Goal: Navigation & Orientation: Go to known website

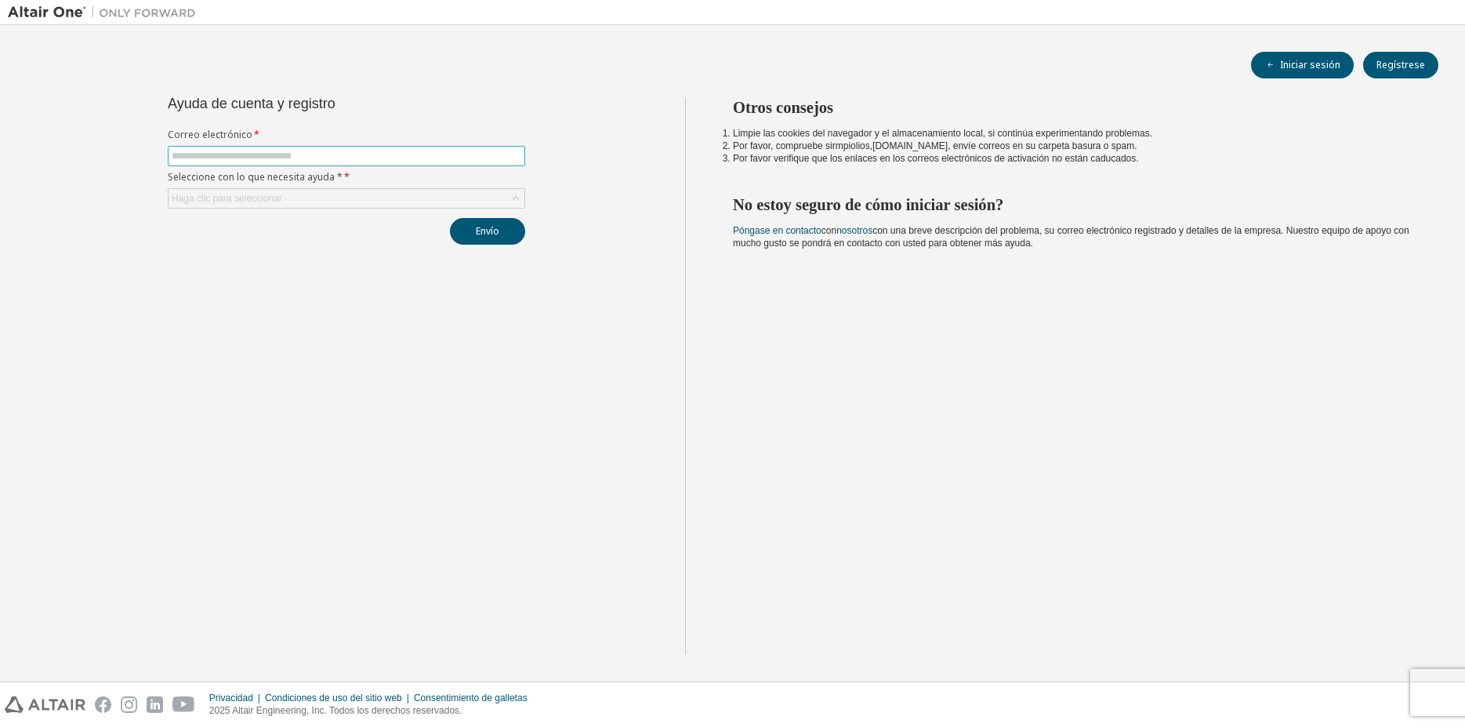
click at [307, 160] on input "text" at bounding box center [347, 156] width 350 height 13
type input "**********"
drag, startPoint x: 211, startPoint y: 400, endPoint x: 229, endPoint y: 380, distance: 26.6
click at [212, 399] on div "**********" at bounding box center [346, 375] width 677 height 557
click at [269, 205] on div "Haga clic para seleccionar" at bounding box center [226, 198] width 115 height 17
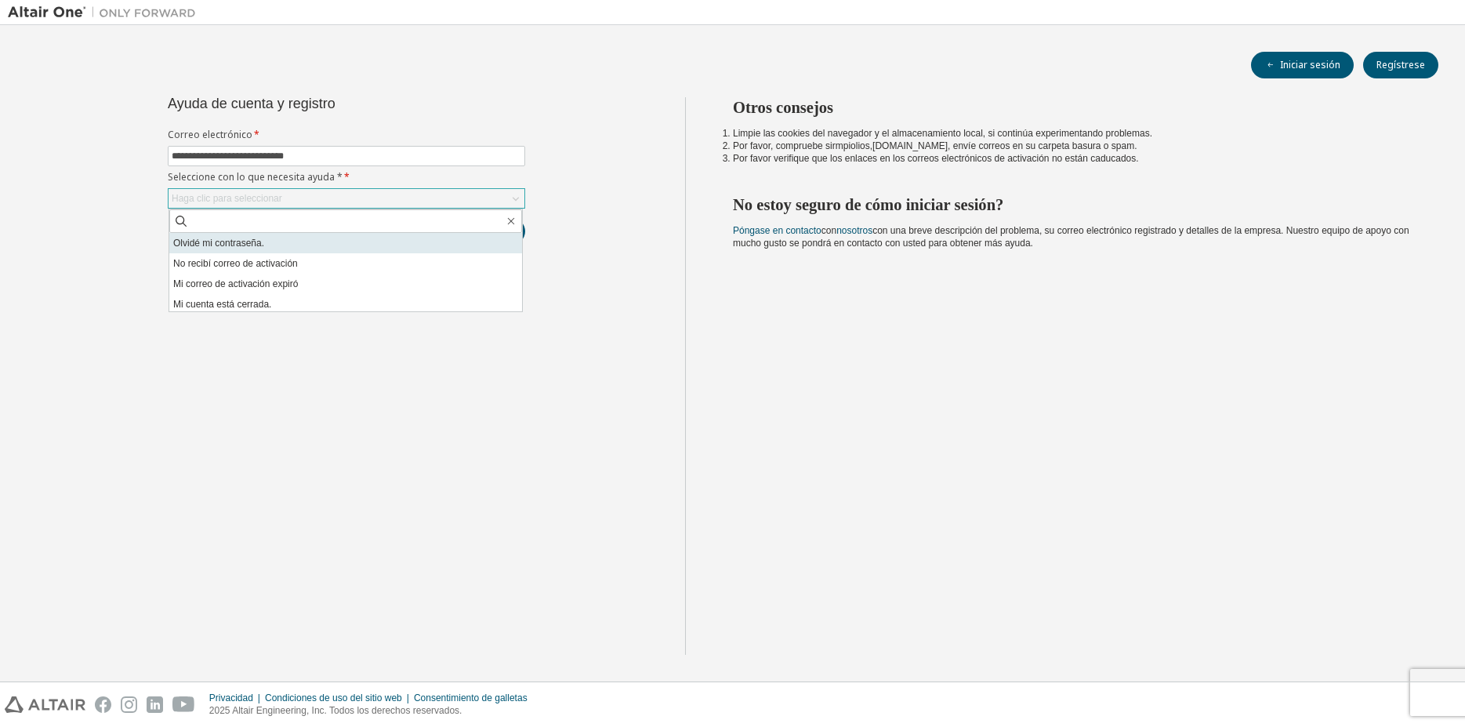
click at [256, 242] on li "Olvidé mi contraseña." at bounding box center [345, 243] width 353 height 20
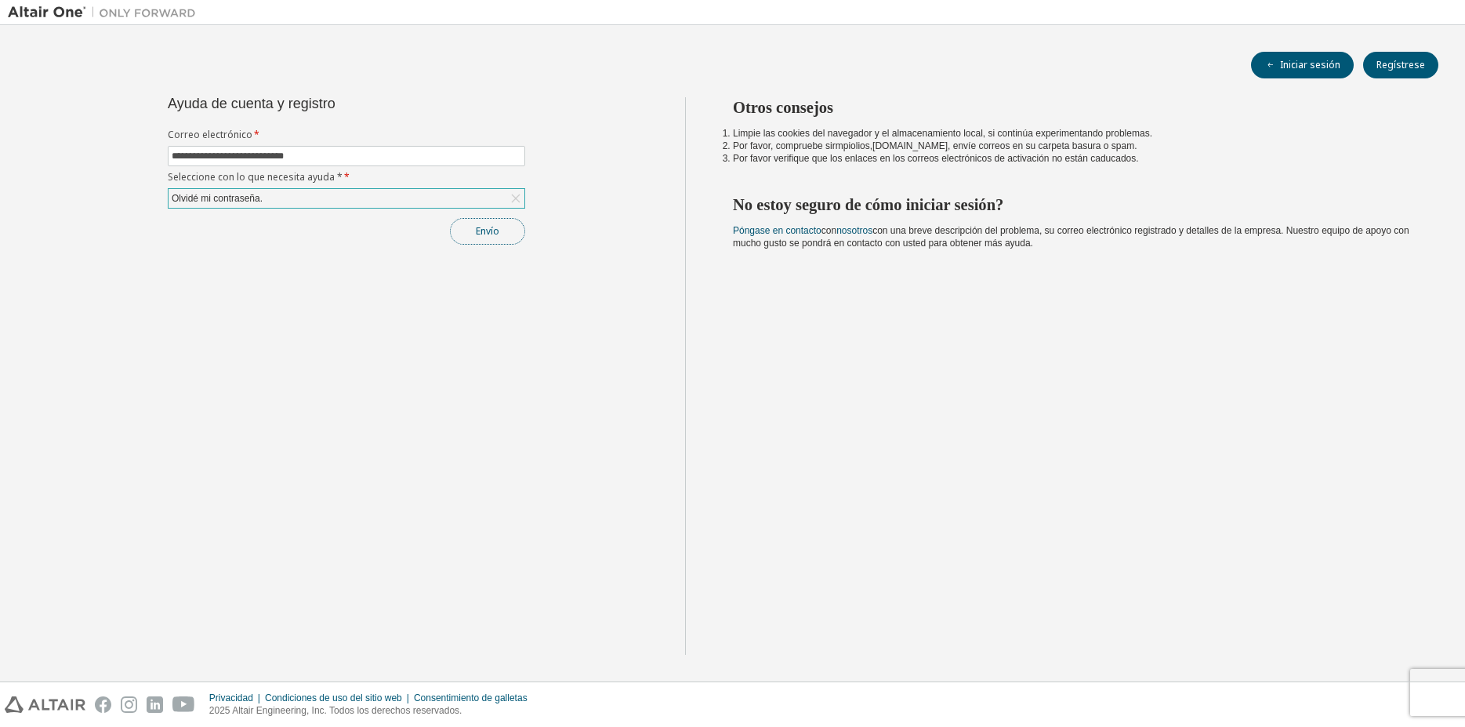
click at [478, 242] on button "Envío" at bounding box center [487, 231] width 75 height 27
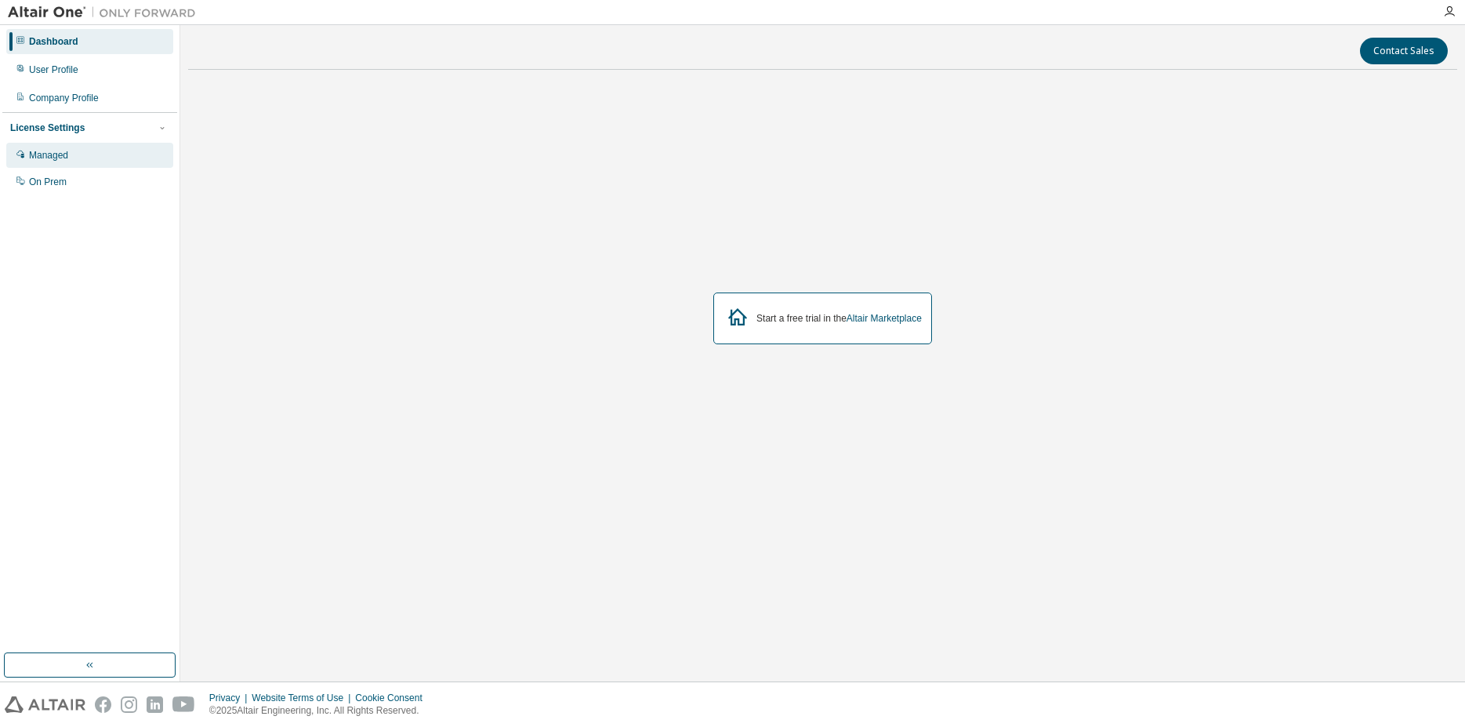
click at [45, 157] on div "Managed" at bounding box center [48, 155] width 39 height 13
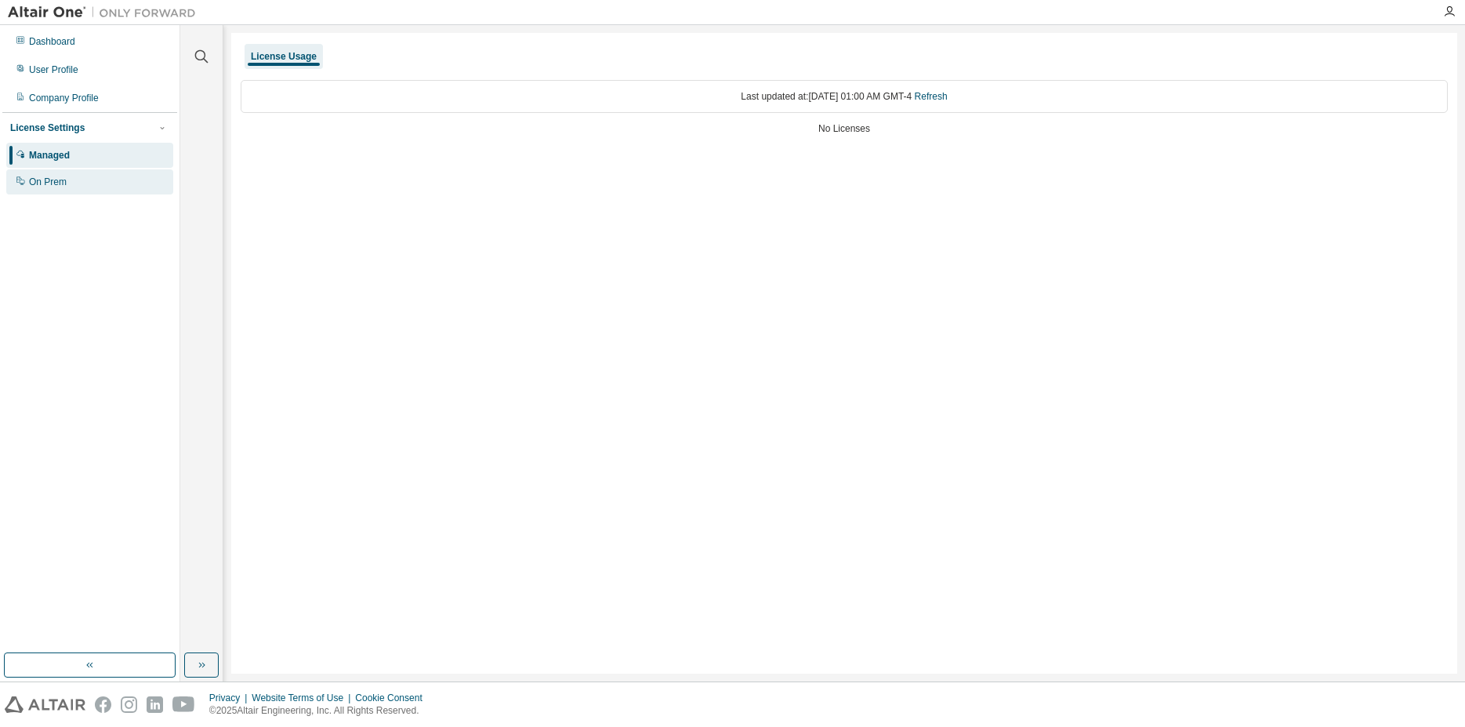
click at [69, 183] on div "On Prem" at bounding box center [89, 181] width 167 height 25
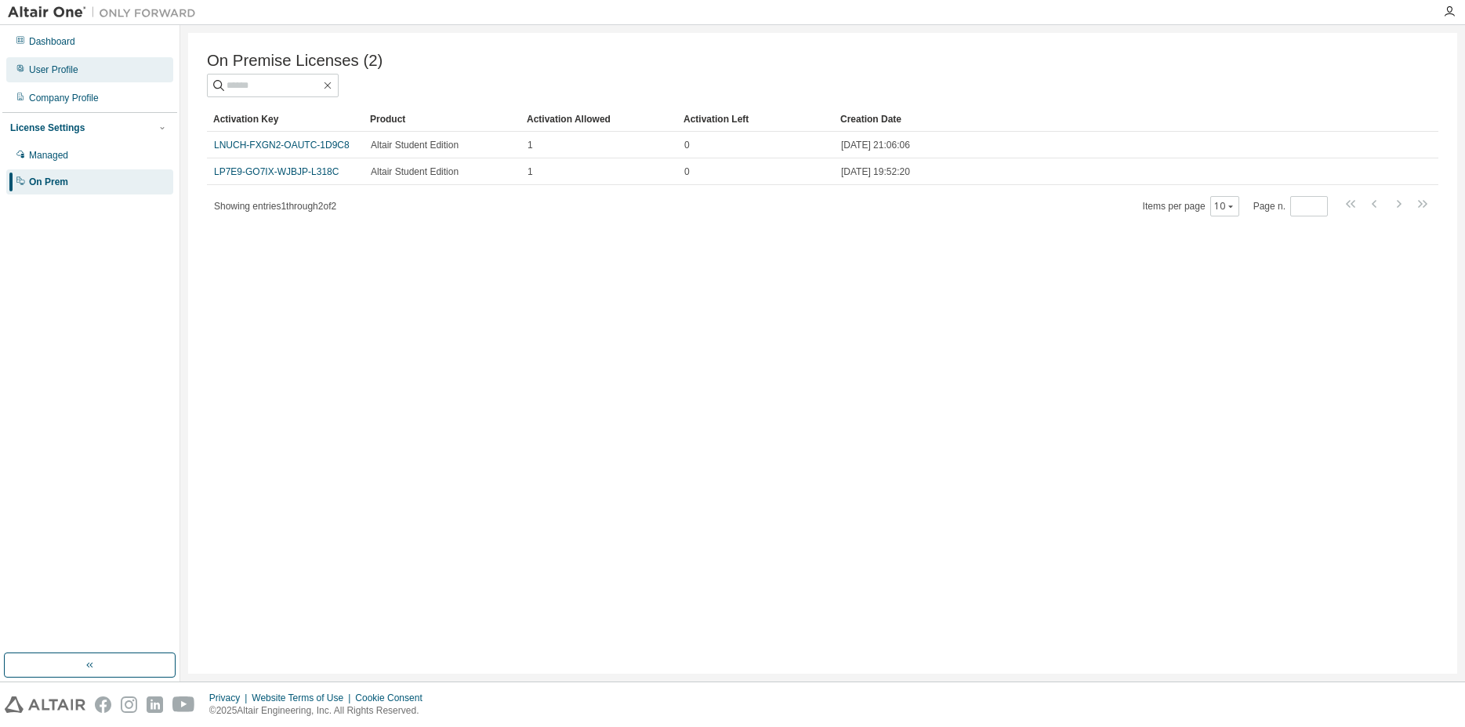
click at [88, 78] on div "User Profile" at bounding box center [89, 69] width 167 height 25
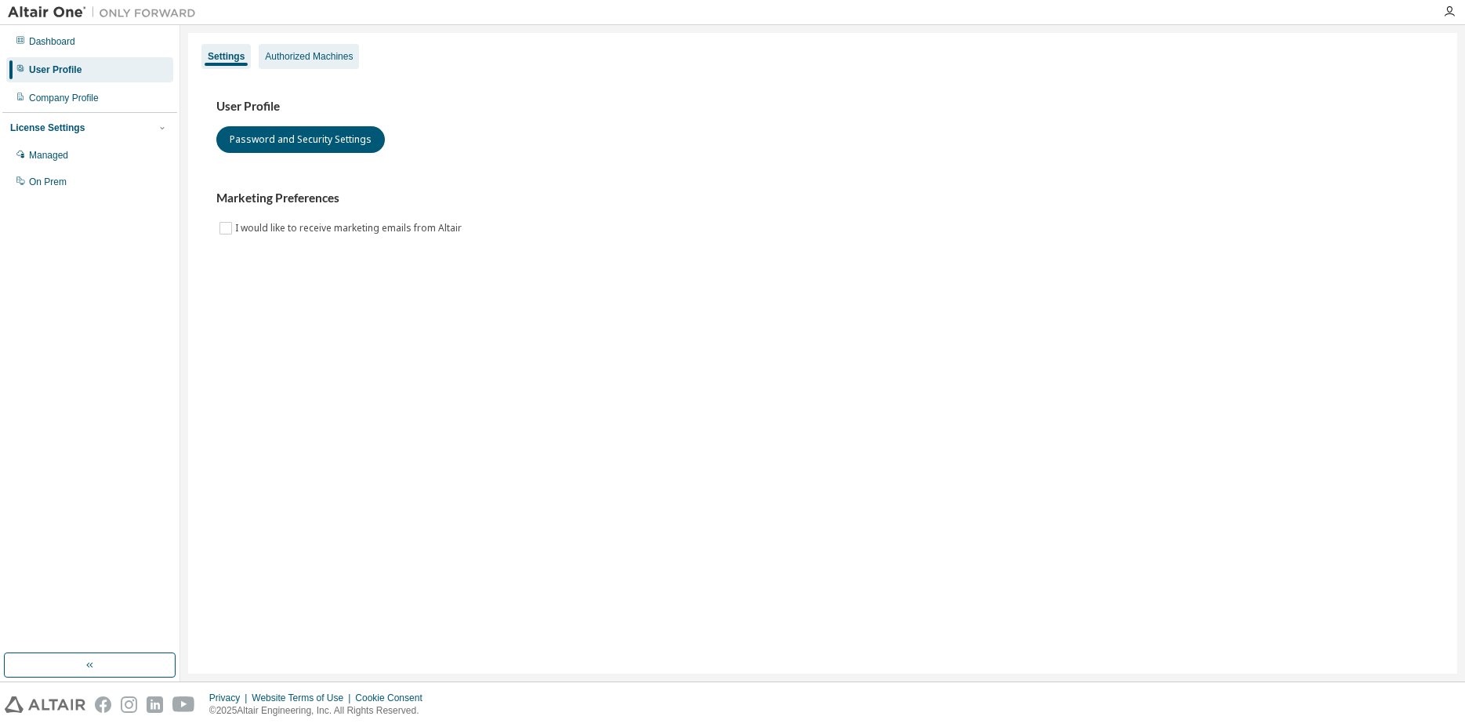
click at [309, 60] on div "Authorized Machines" at bounding box center [309, 56] width 88 height 13
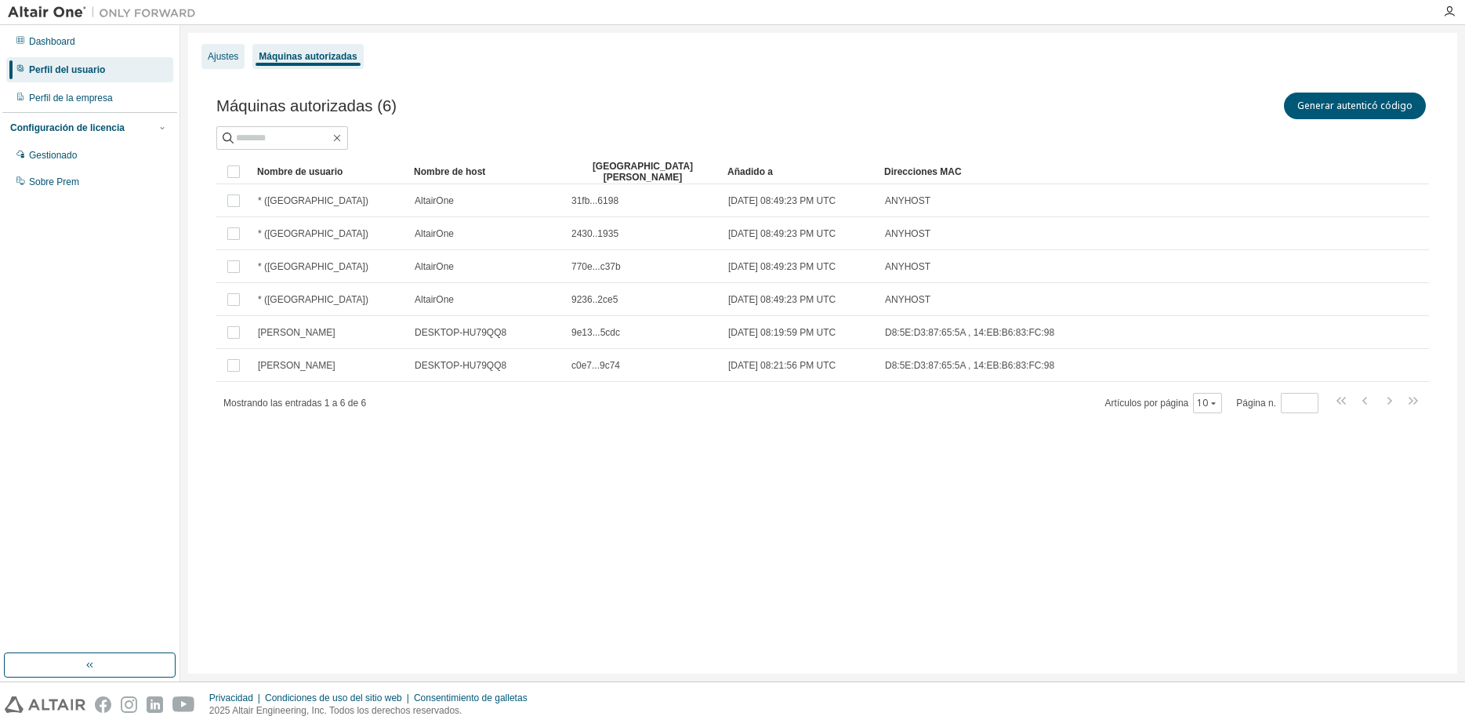
click at [232, 53] on div "Ajustes" at bounding box center [223, 56] width 31 height 13
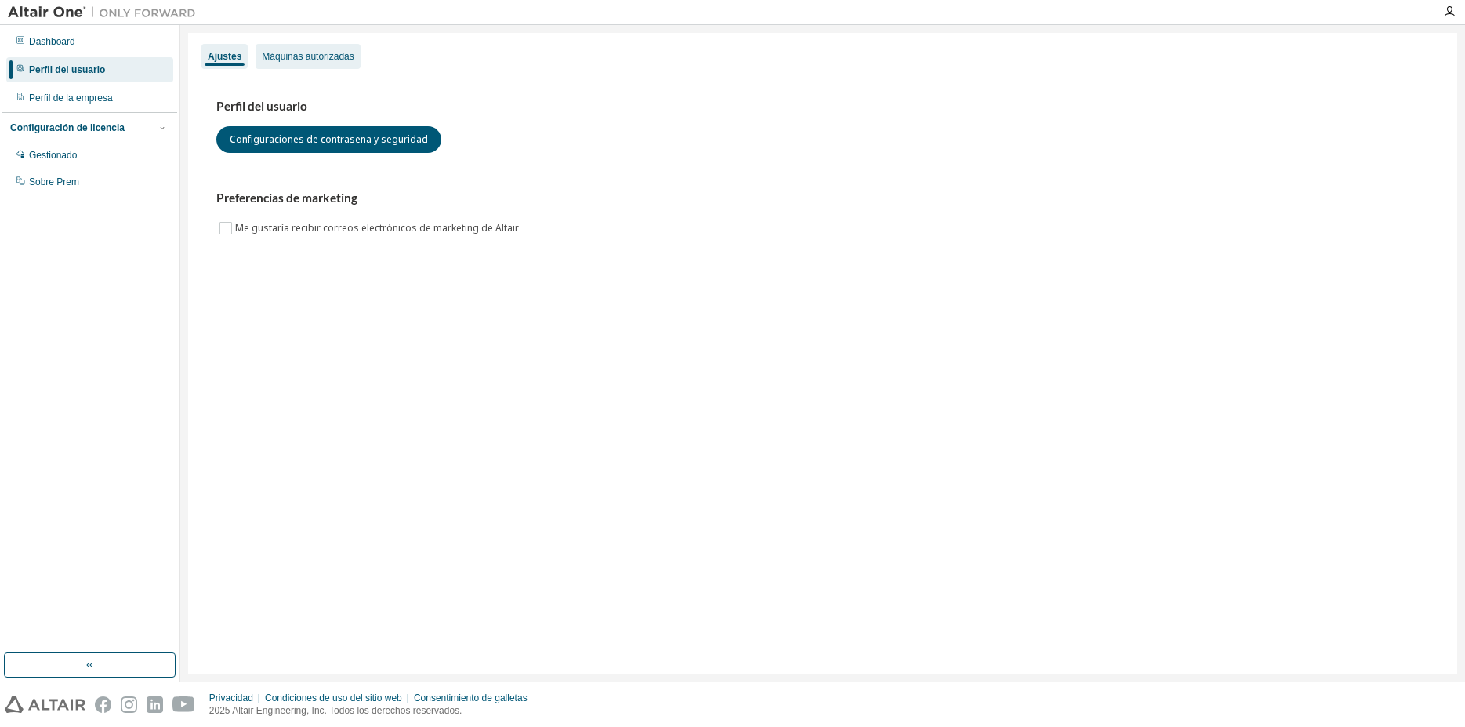
click at [299, 60] on div "Máquinas autorizadas" at bounding box center [308, 56] width 92 height 13
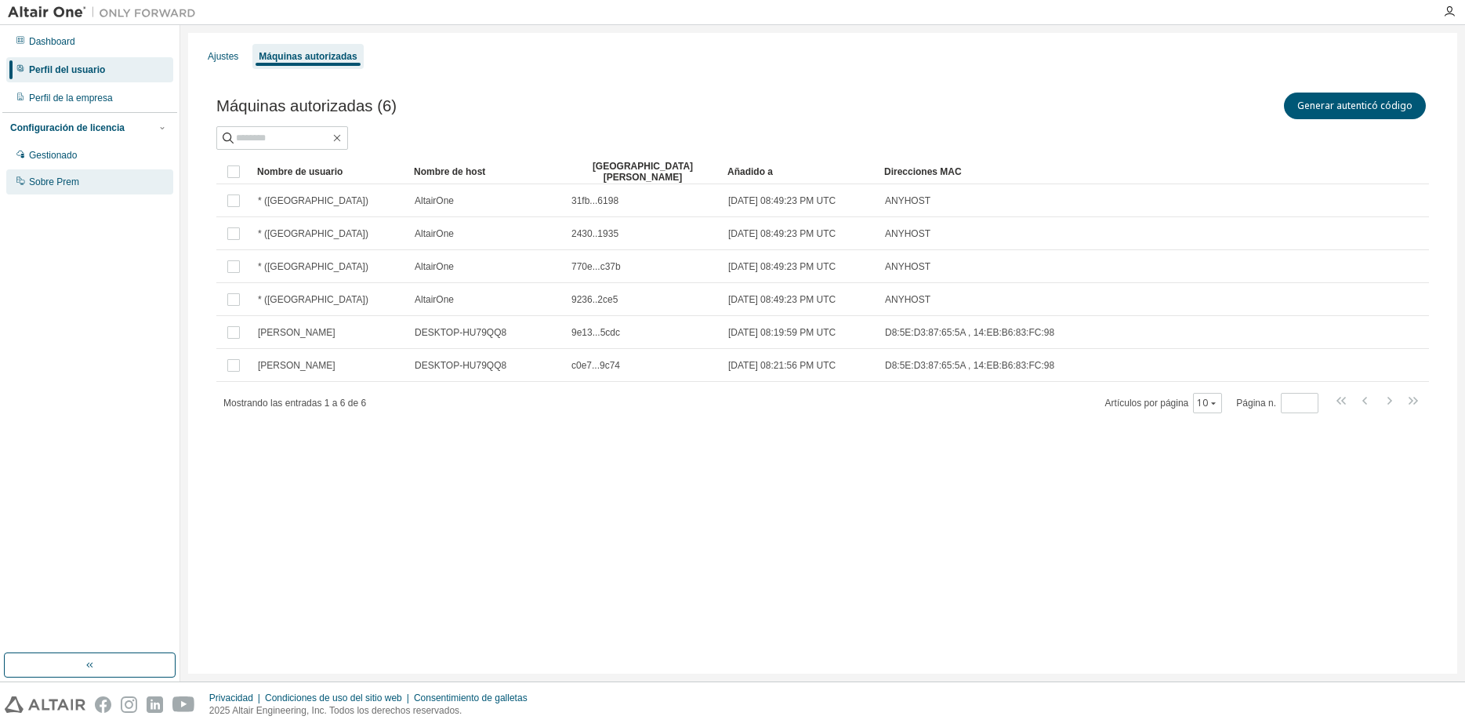
click at [74, 187] on div "Sobre Prem" at bounding box center [54, 182] width 50 height 13
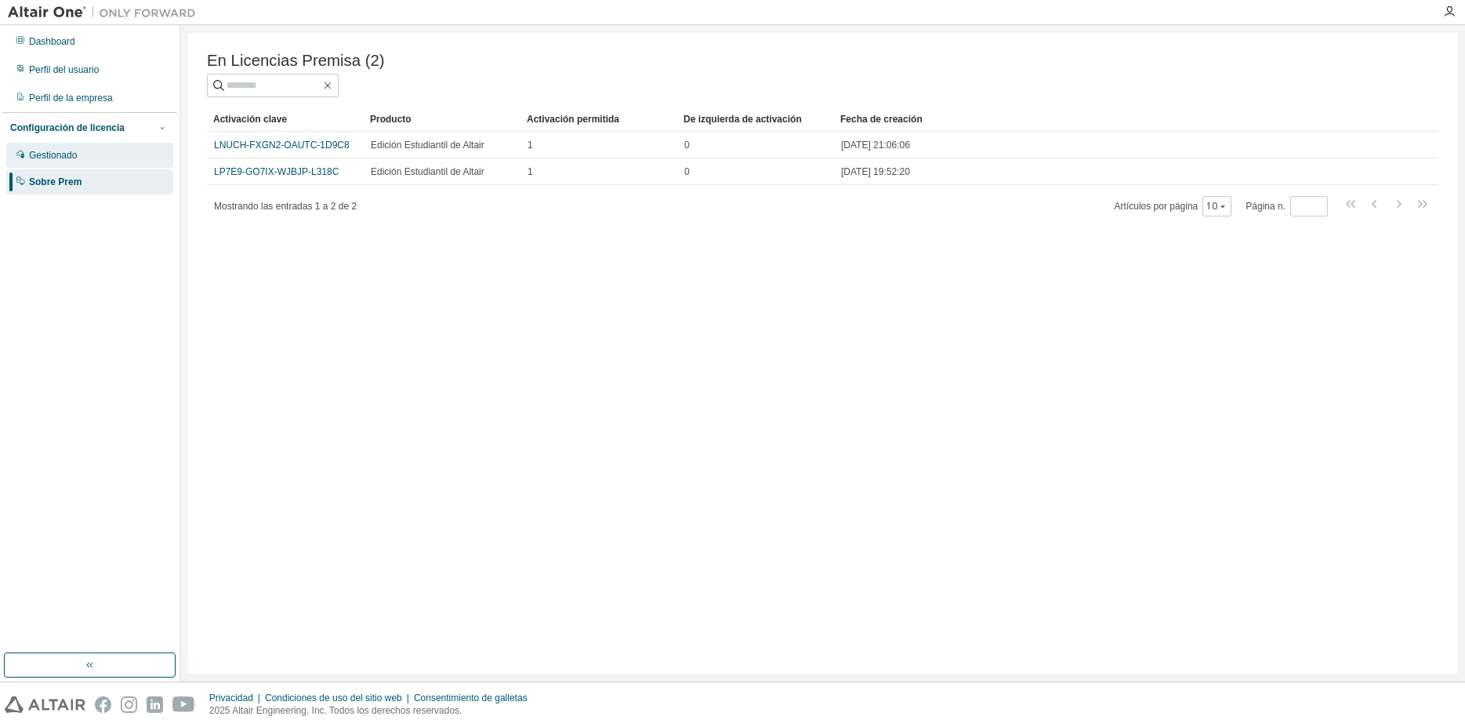
click at [83, 158] on div "Gestionado" at bounding box center [89, 155] width 167 height 25
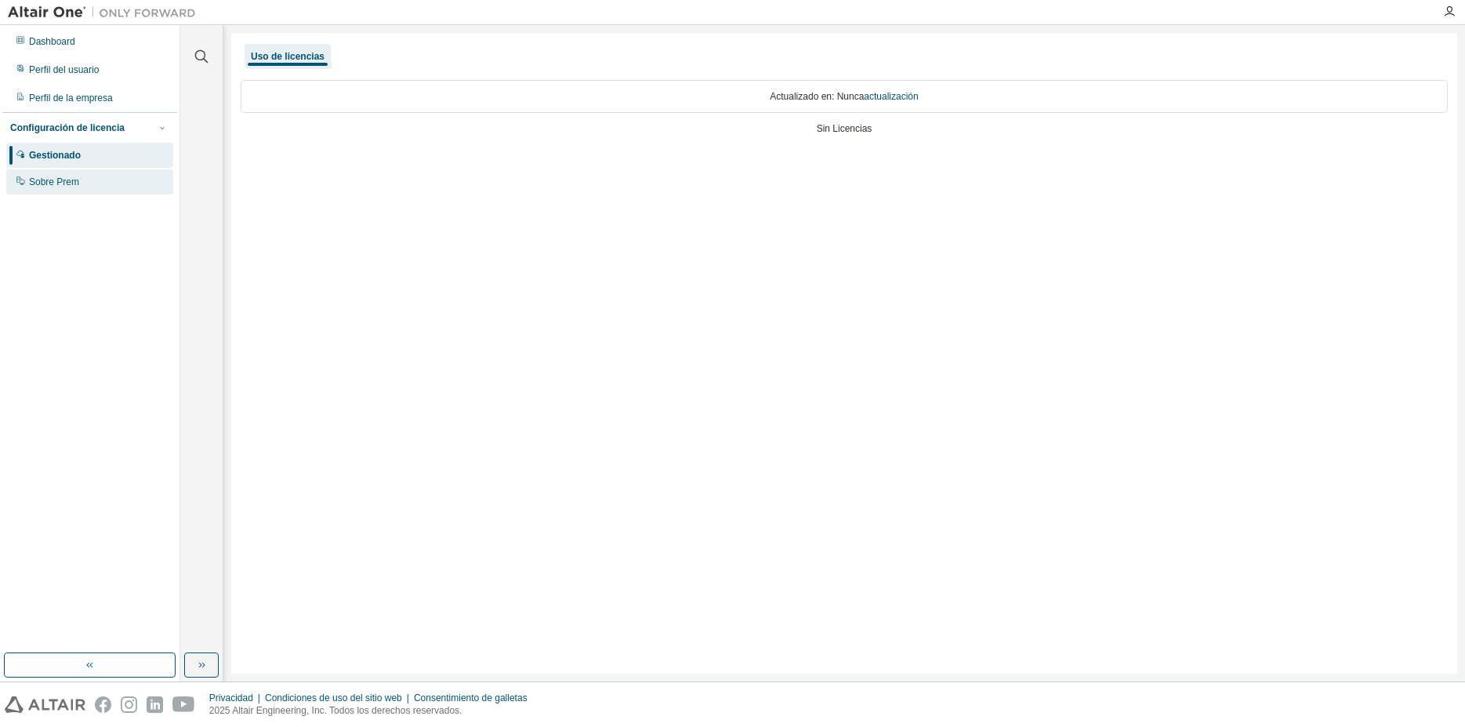
click at [87, 180] on div "Sobre Prem" at bounding box center [89, 181] width 167 height 25
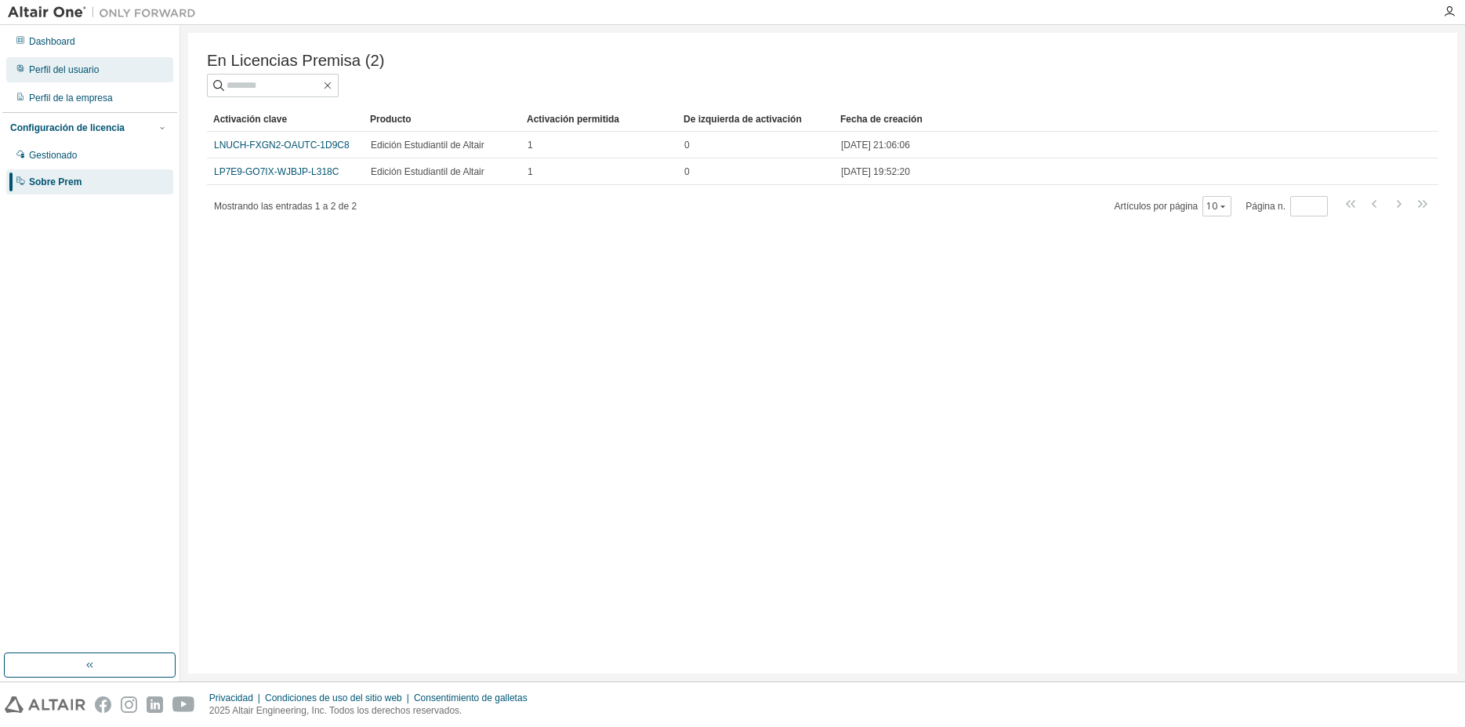
click at [77, 77] on div "Perfil del usuario" at bounding box center [89, 69] width 167 height 25
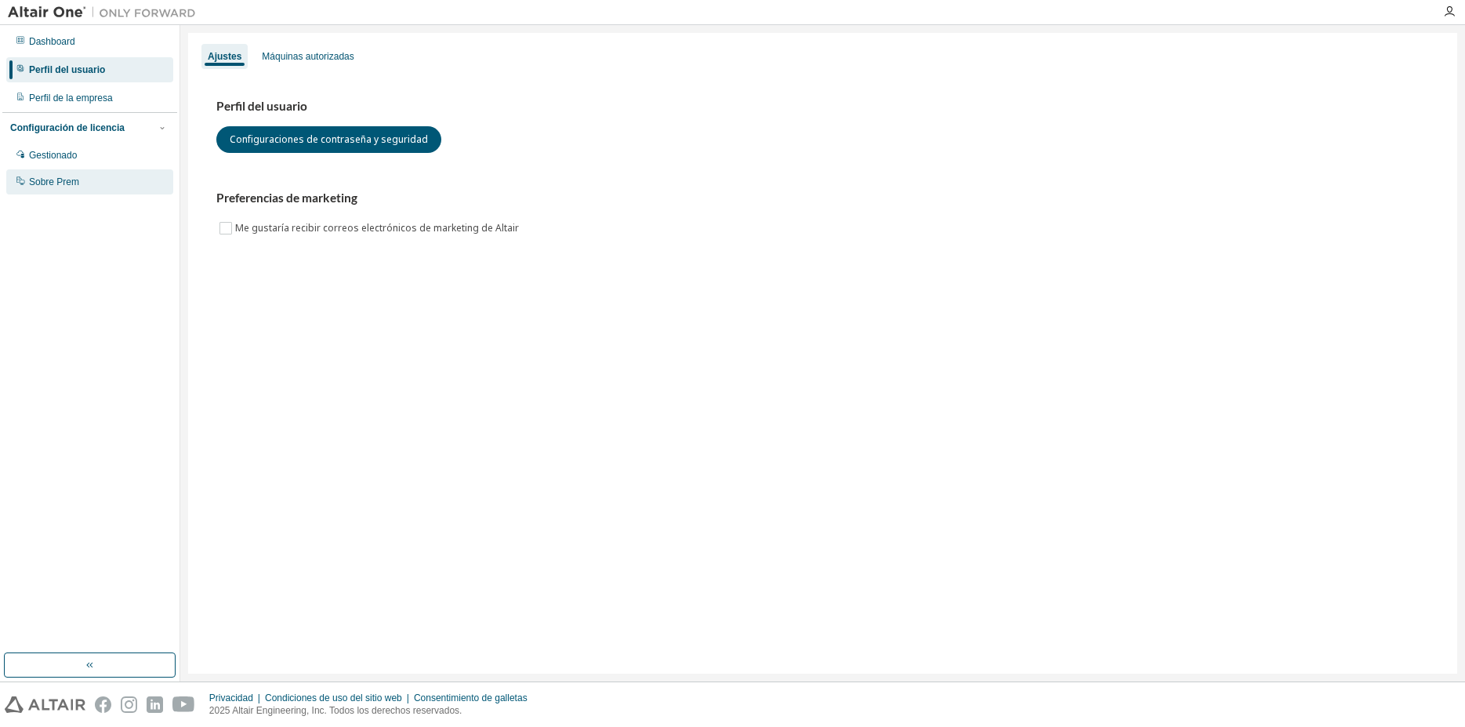
click at [52, 177] on div "Sobre Prem" at bounding box center [54, 182] width 50 height 13
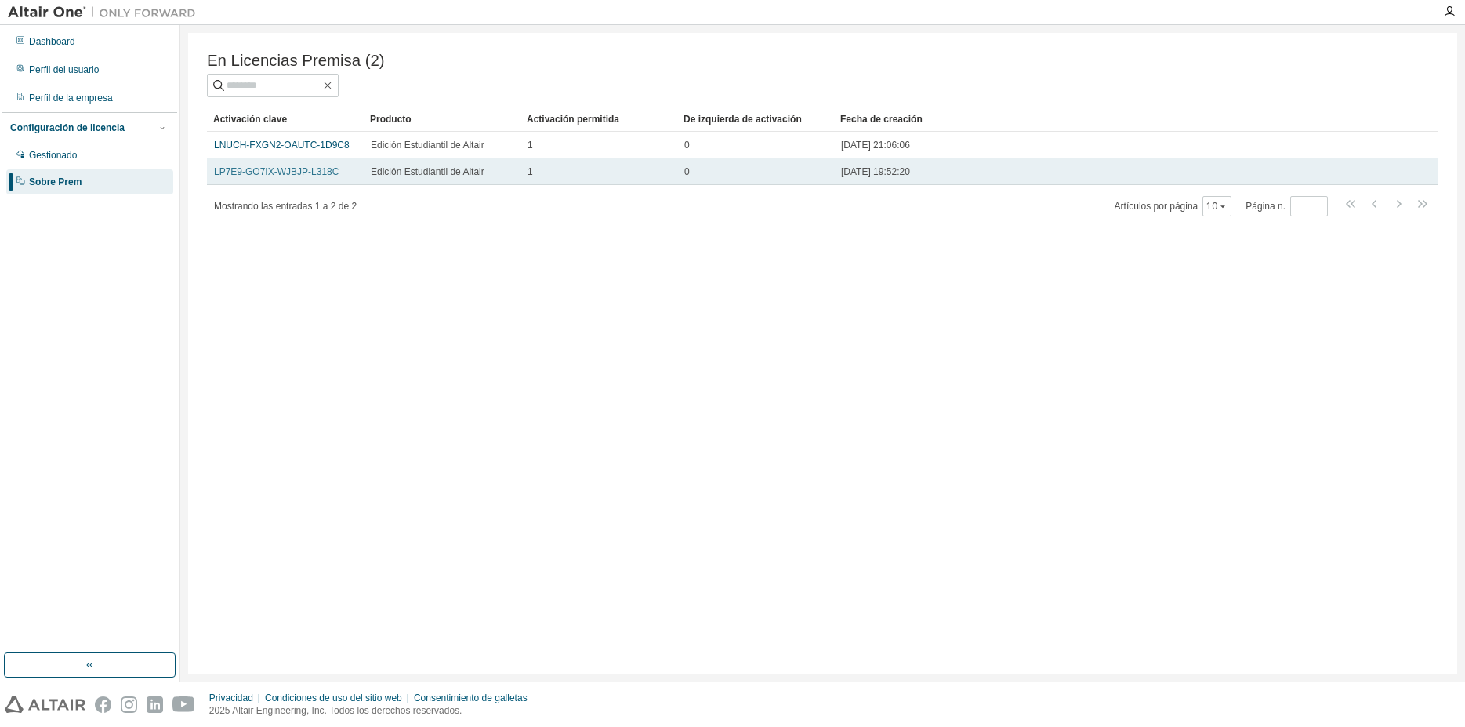
click at [311, 176] on link "LP7E9-GO7IX-WJBJP-L318C" at bounding box center [276, 171] width 125 height 11
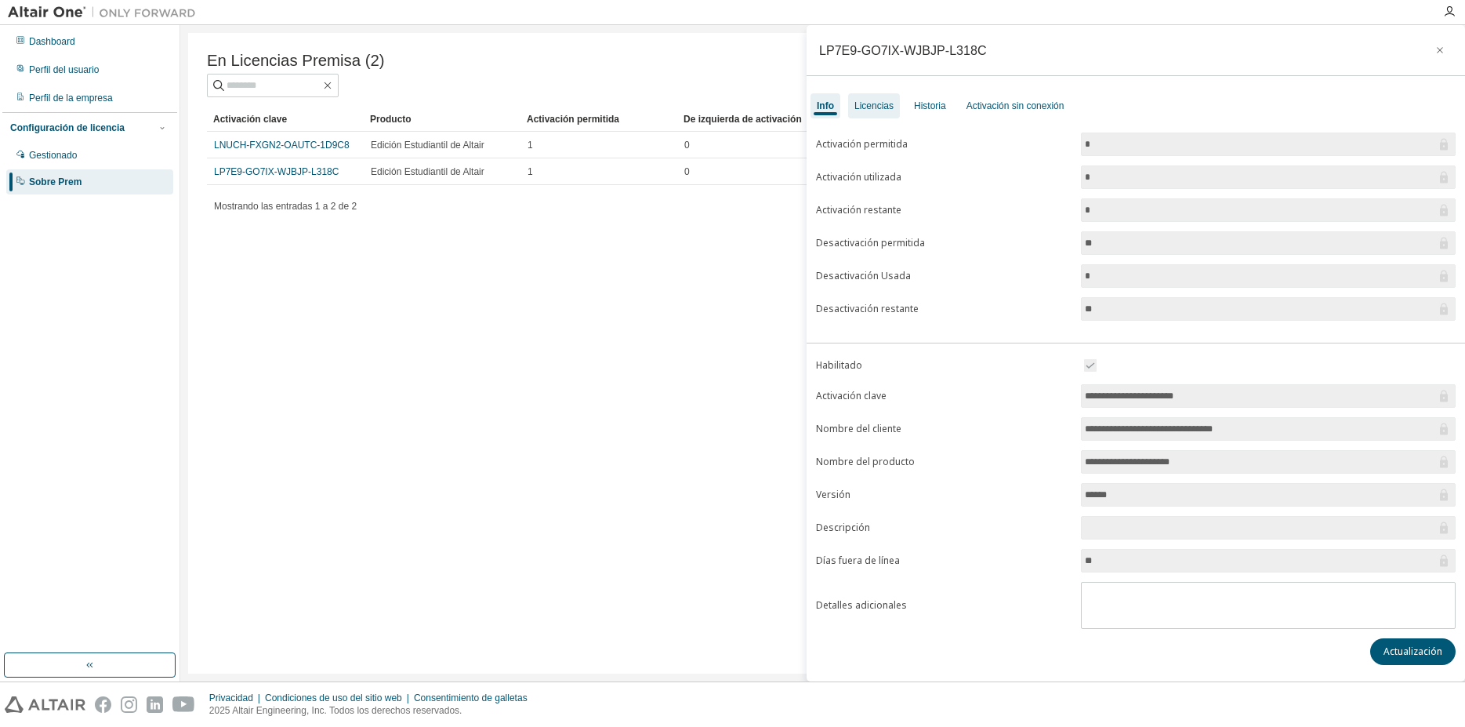
click at [867, 107] on div "Licencias" at bounding box center [874, 106] width 39 height 13
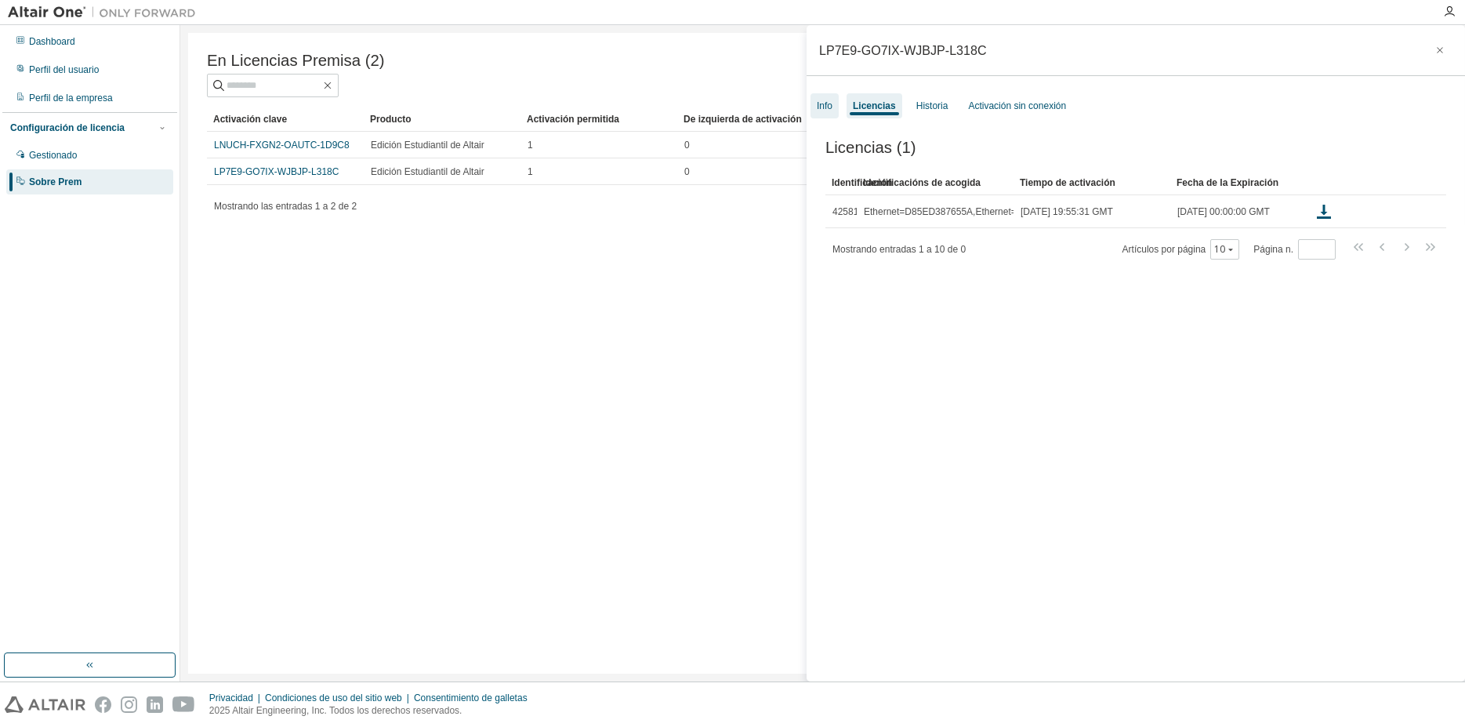
click at [828, 114] on div "Info" at bounding box center [825, 105] width 28 height 25
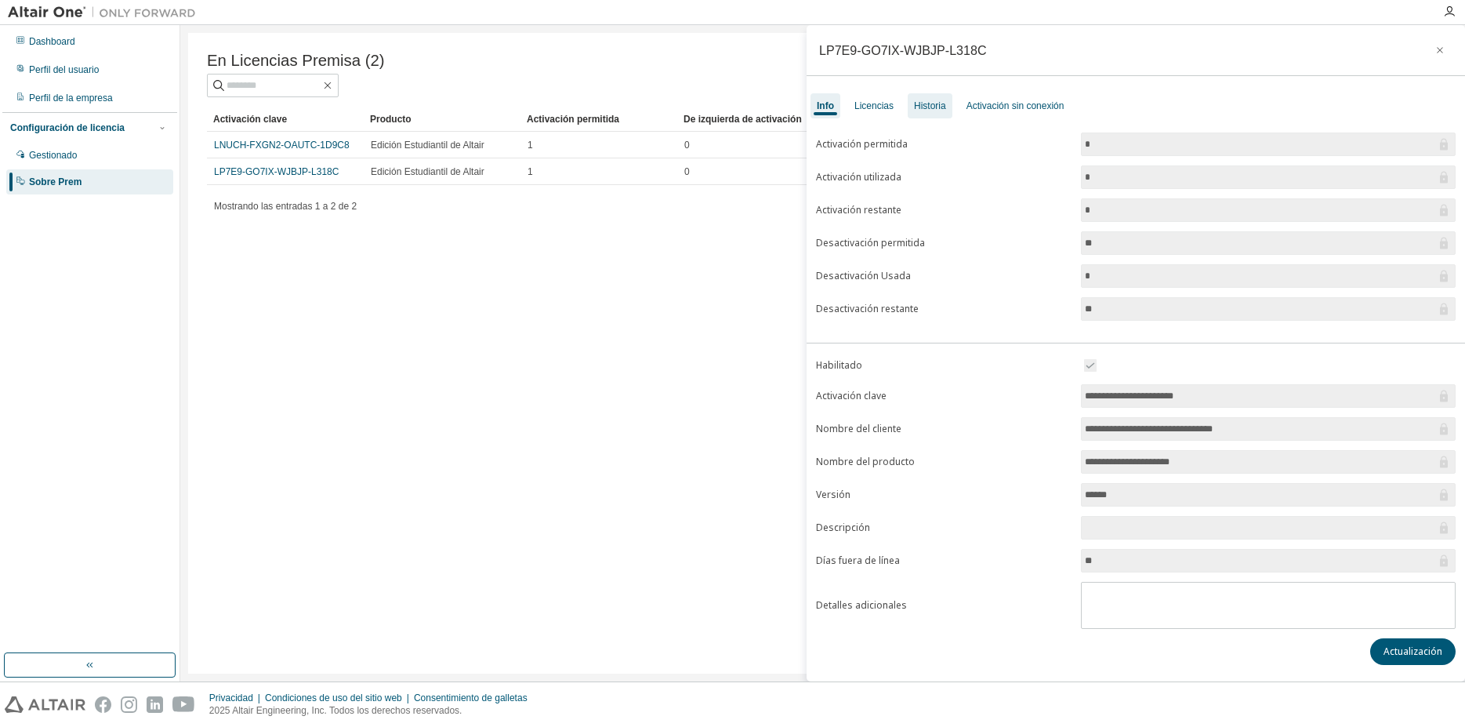
click at [921, 109] on div "Historia" at bounding box center [930, 106] width 32 height 13
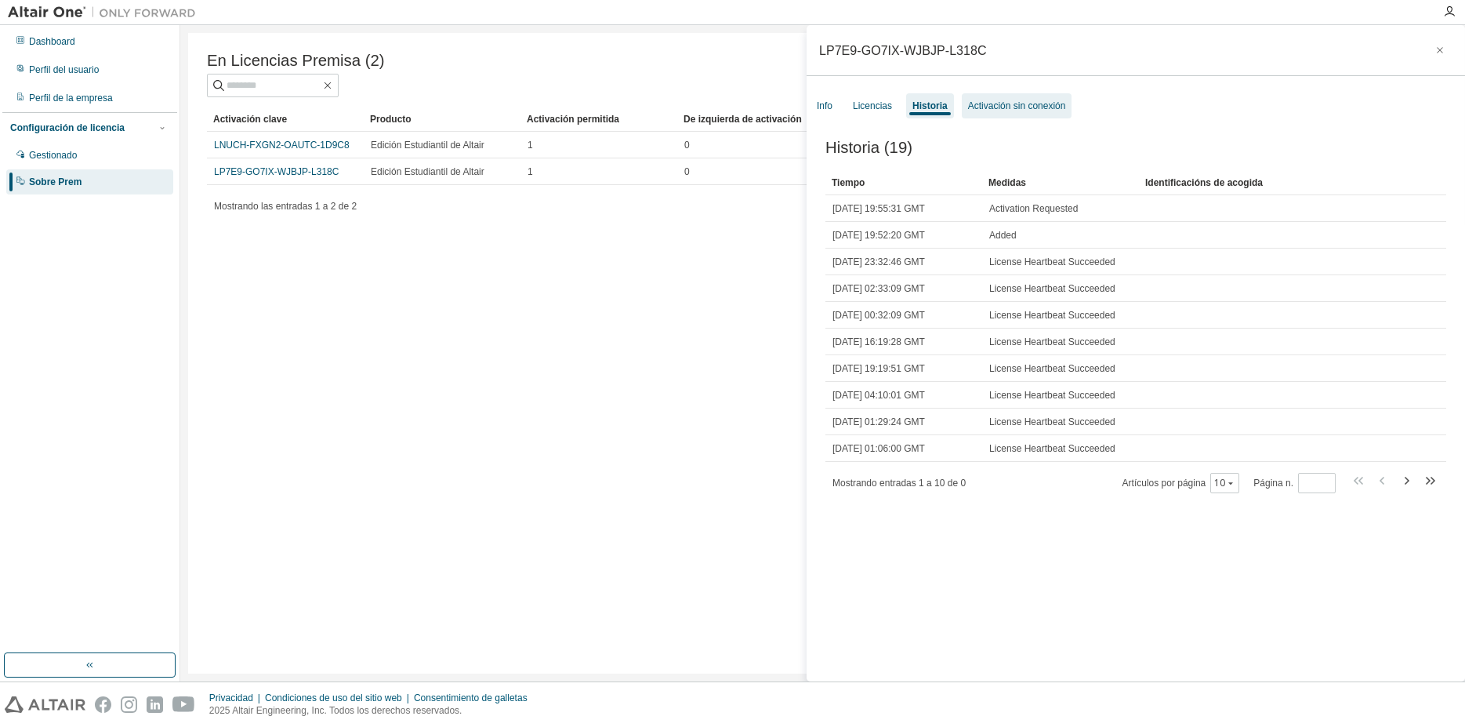
click at [993, 114] on div "Activación sin conexión" at bounding box center [1017, 105] width 111 height 25
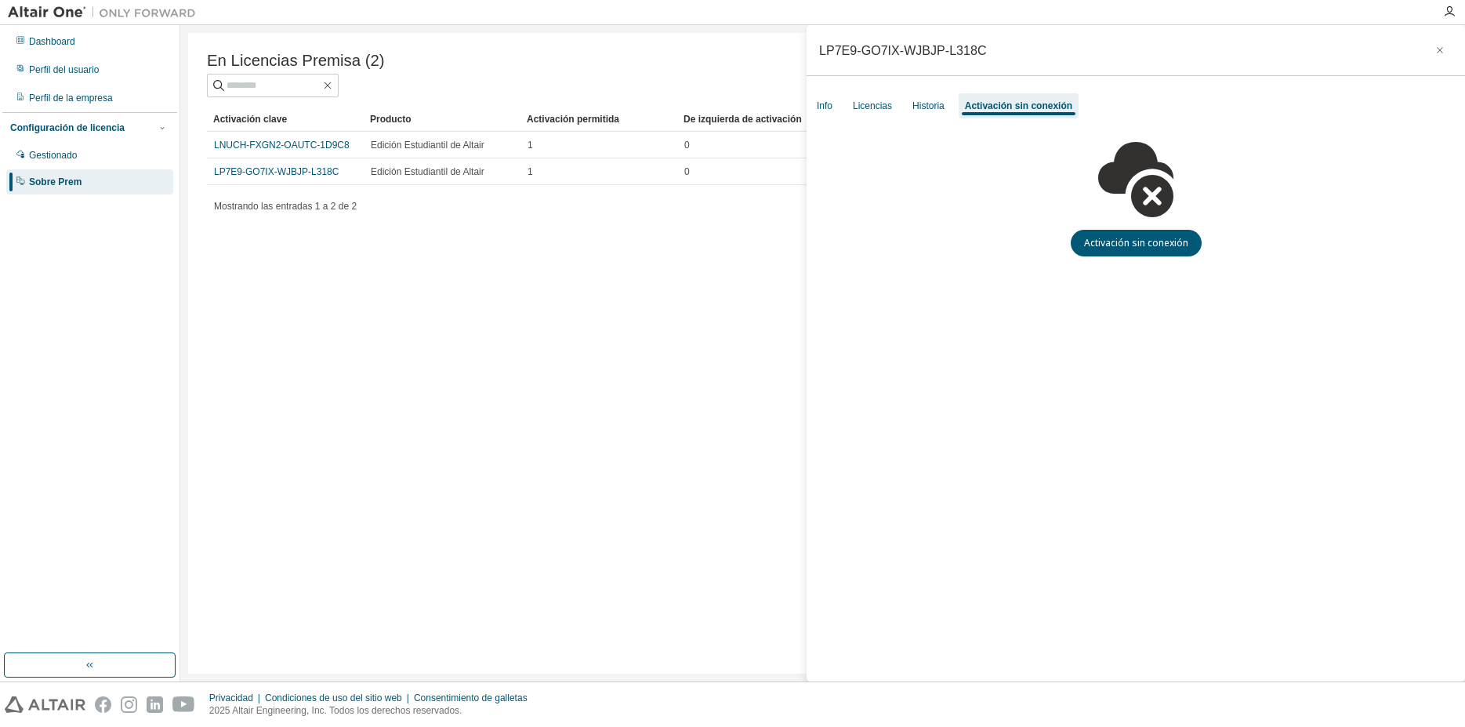
click at [950, 113] on div "Info Licencias Historia Activación sin conexión" at bounding box center [1136, 106] width 659 height 28
click at [928, 108] on div "Historia" at bounding box center [929, 106] width 32 height 13
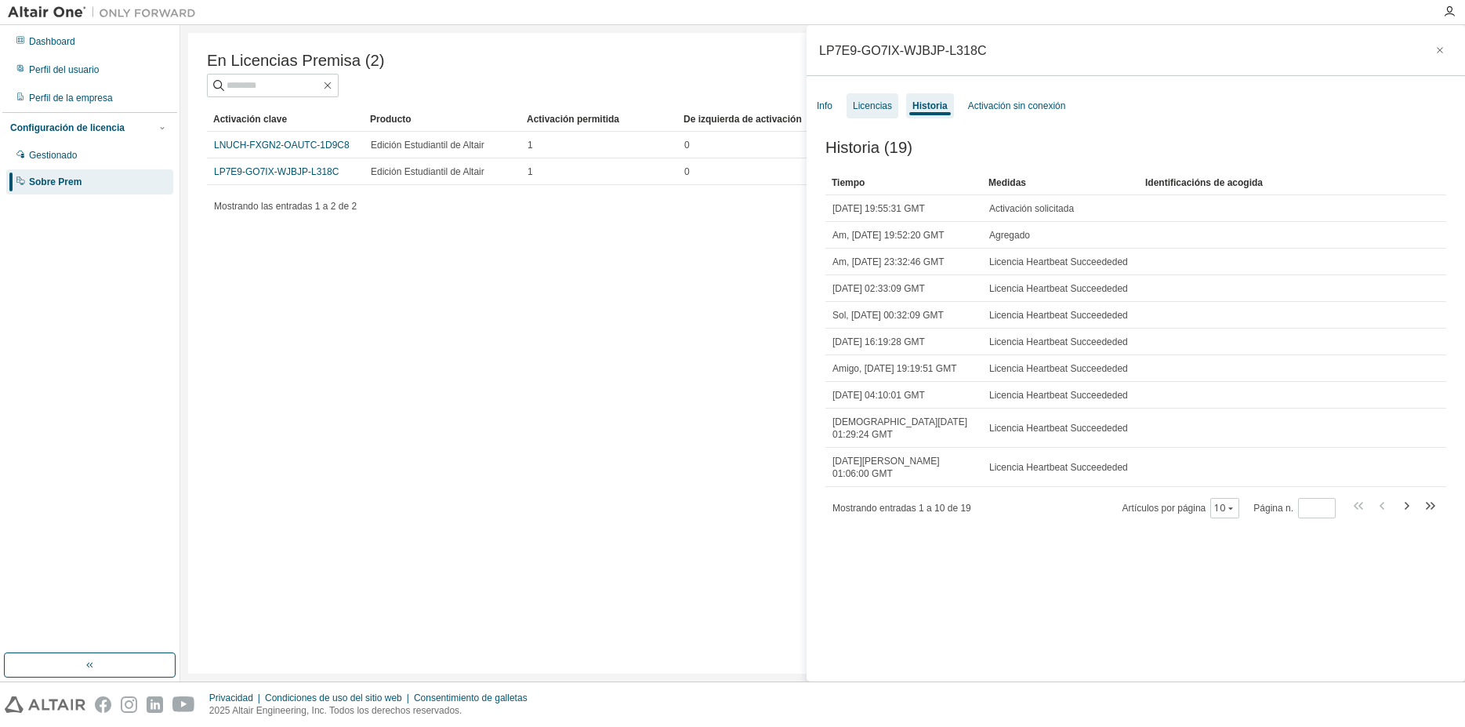
click at [856, 104] on div "Licencias" at bounding box center [872, 106] width 39 height 13
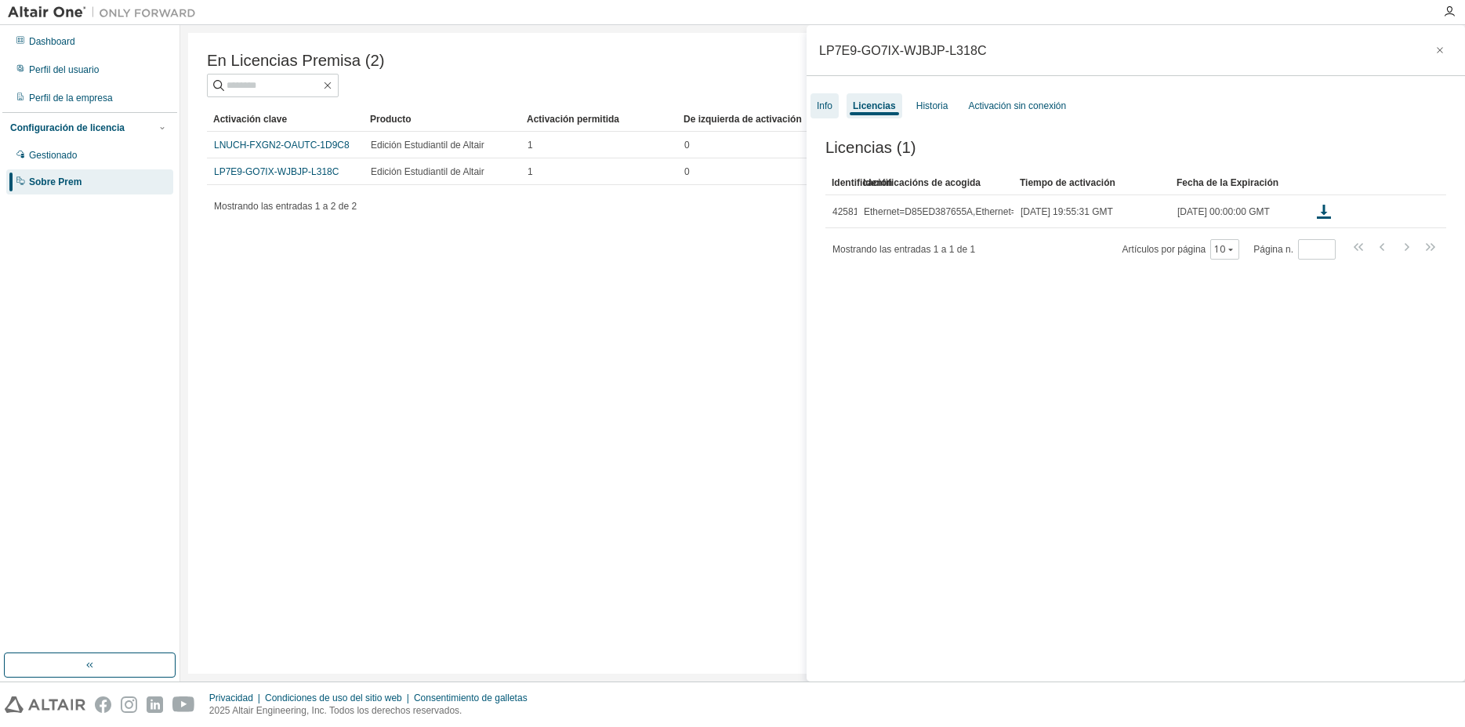
click at [823, 100] on div "Info" at bounding box center [825, 106] width 16 height 13
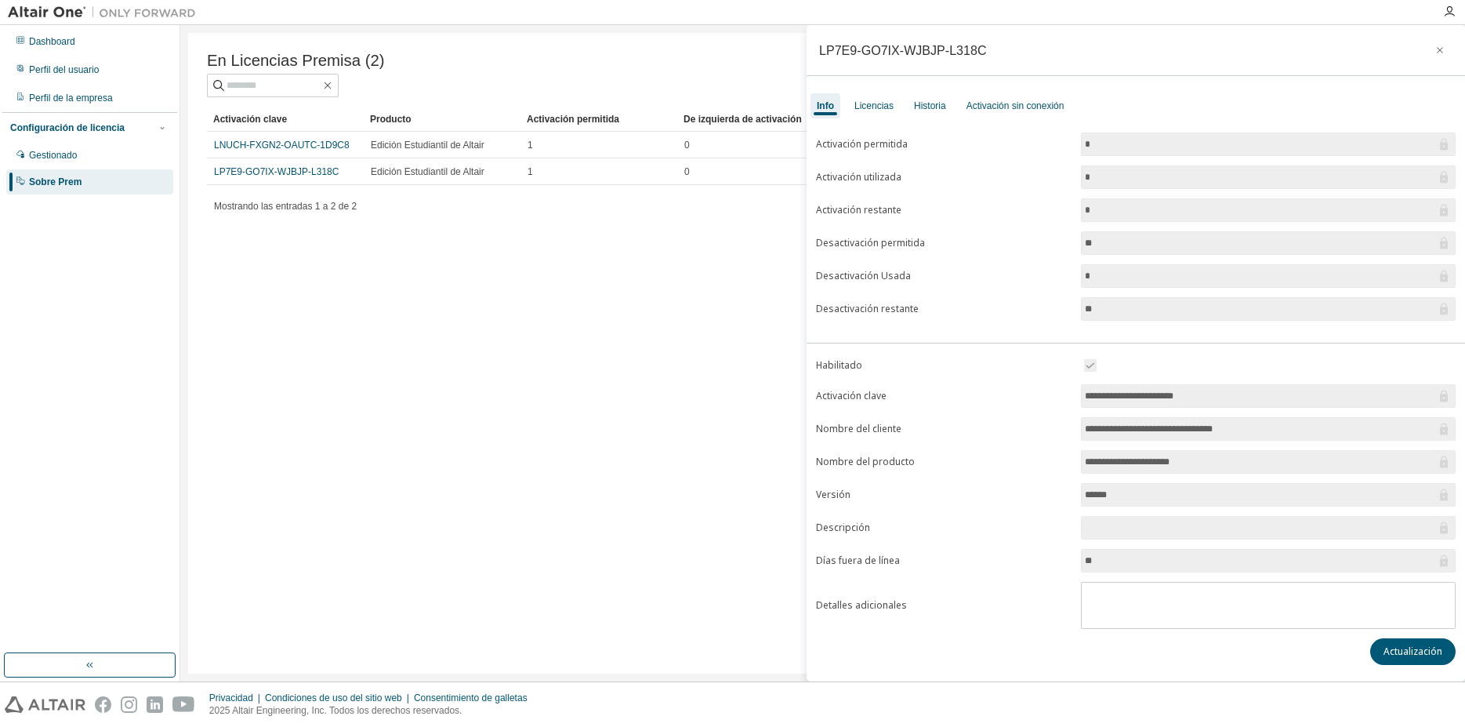
click at [515, 338] on div "En Licencias Premisa (2) Clear Load Save Save As Field Operator Value Select fi…" at bounding box center [822, 353] width 1269 height 641
click at [1437, 44] on button "button" at bounding box center [1440, 50] width 25 height 25
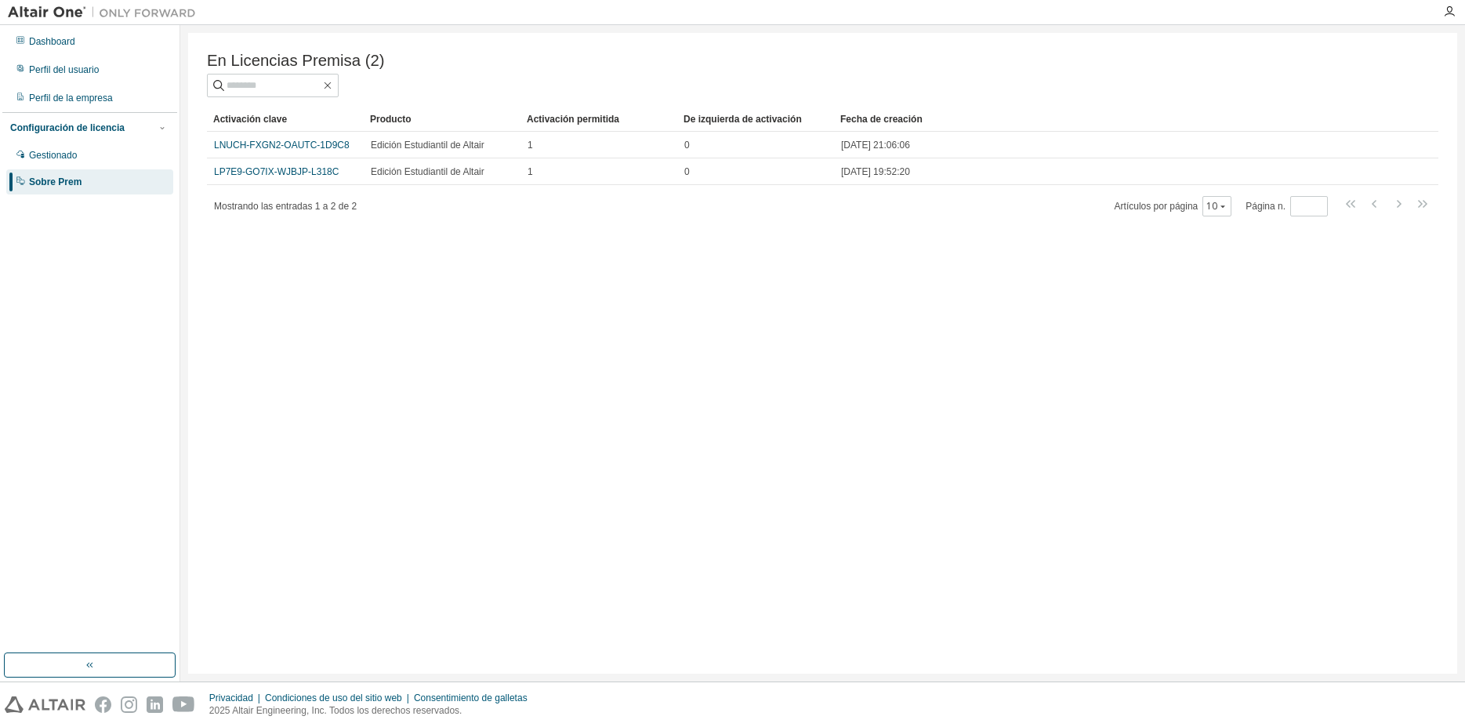
click at [306, 329] on div "En Licencias Premisa (2) Clear Load Save Save As Field Operator Value Select fi…" at bounding box center [822, 353] width 1269 height 641
click at [56, 9] on img at bounding box center [106, 13] width 196 height 16
click at [126, 666] on button "button" at bounding box center [90, 664] width 172 height 25
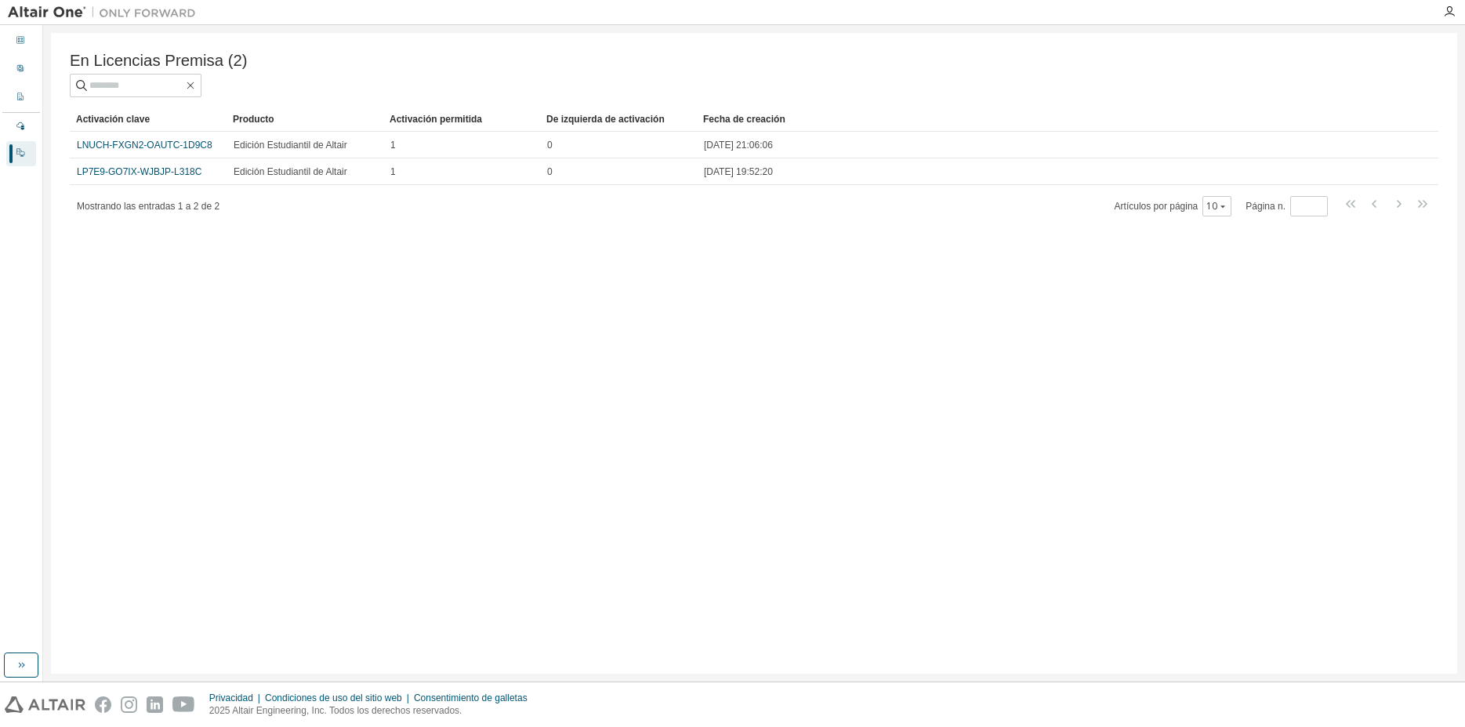
click at [29, 9] on img at bounding box center [106, 13] width 196 height 16
click at [155, 17] on img at bounding box center [106, 13] width 196 height 16
click at [67, 709] on img at bounding box center [45, 704] width 81 height 16
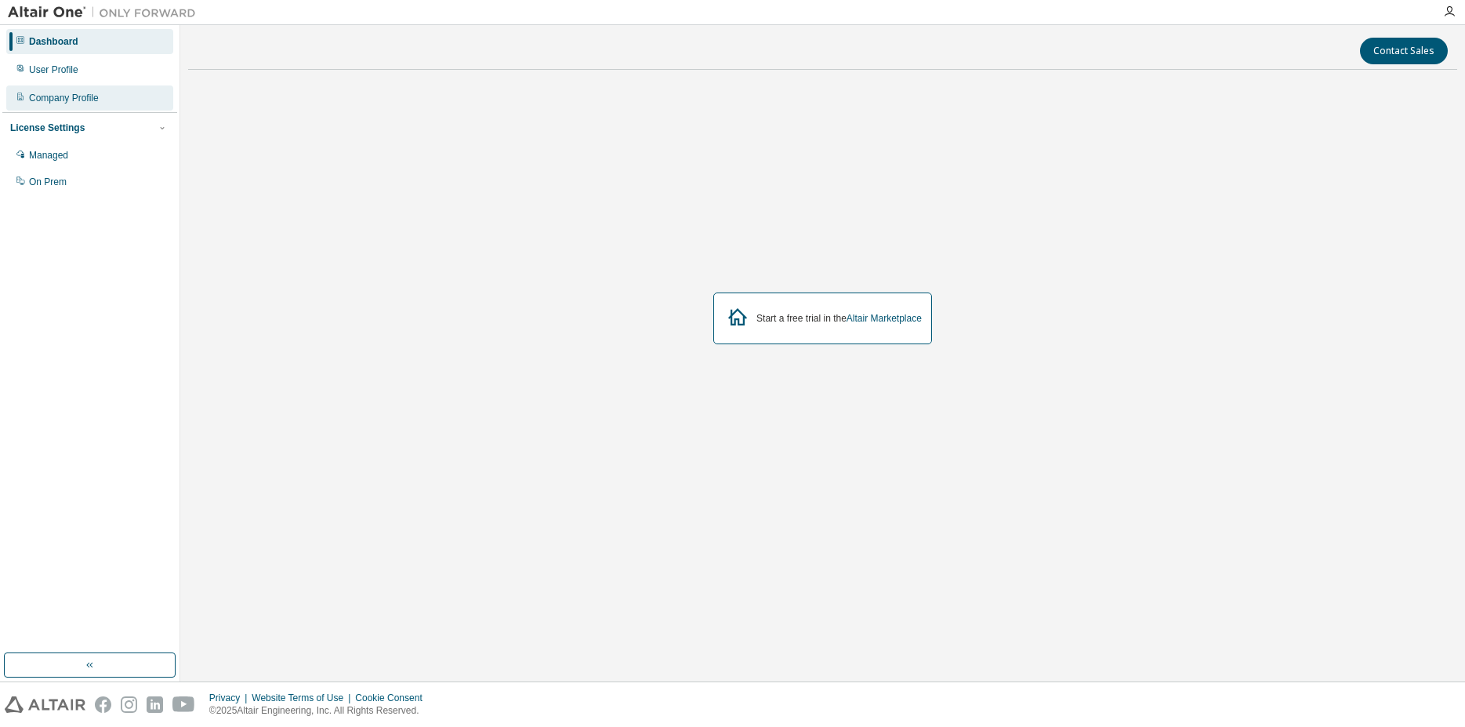
click at [114, 104] on div "Company Profile" at bounding box center [89, 97] width 167 height 25
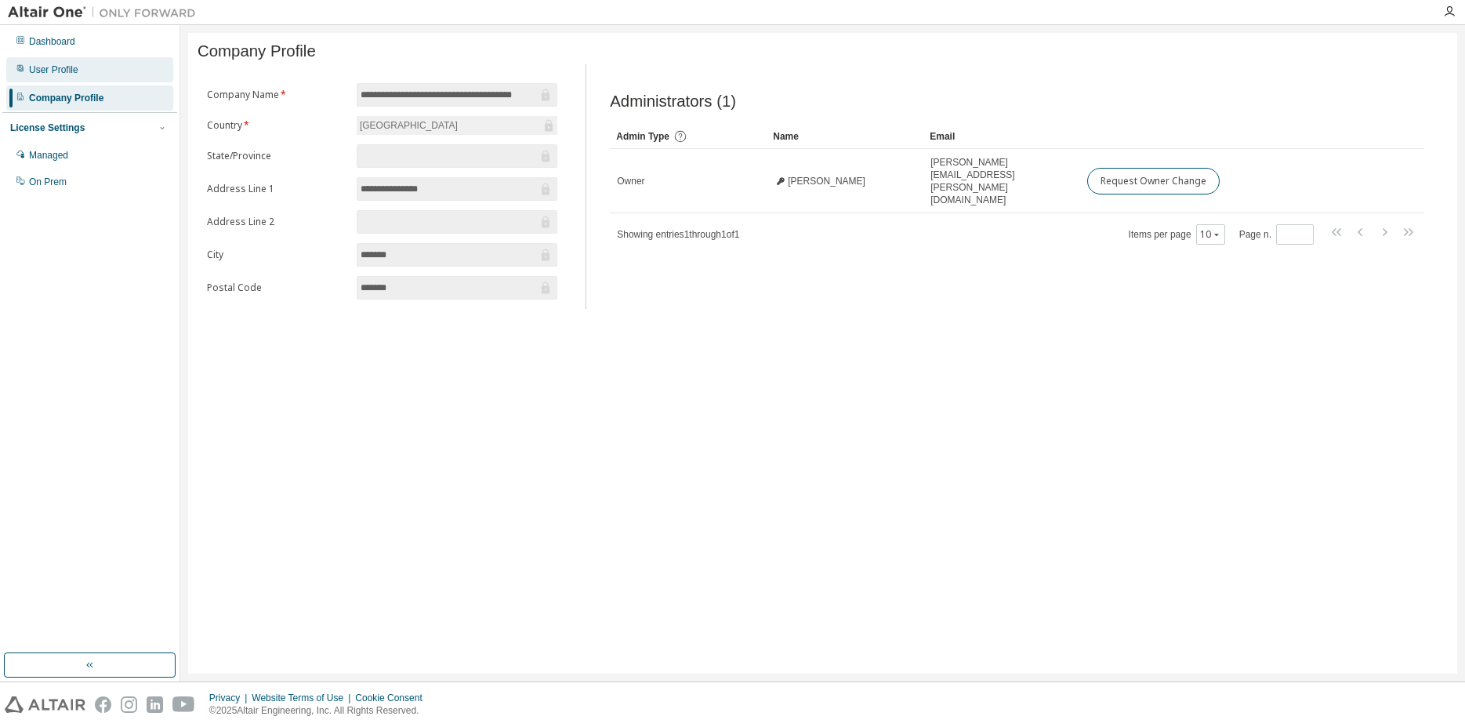
click at [100, 67] on div "User Profile" at bounding box center [89, 69] width 167 height 25
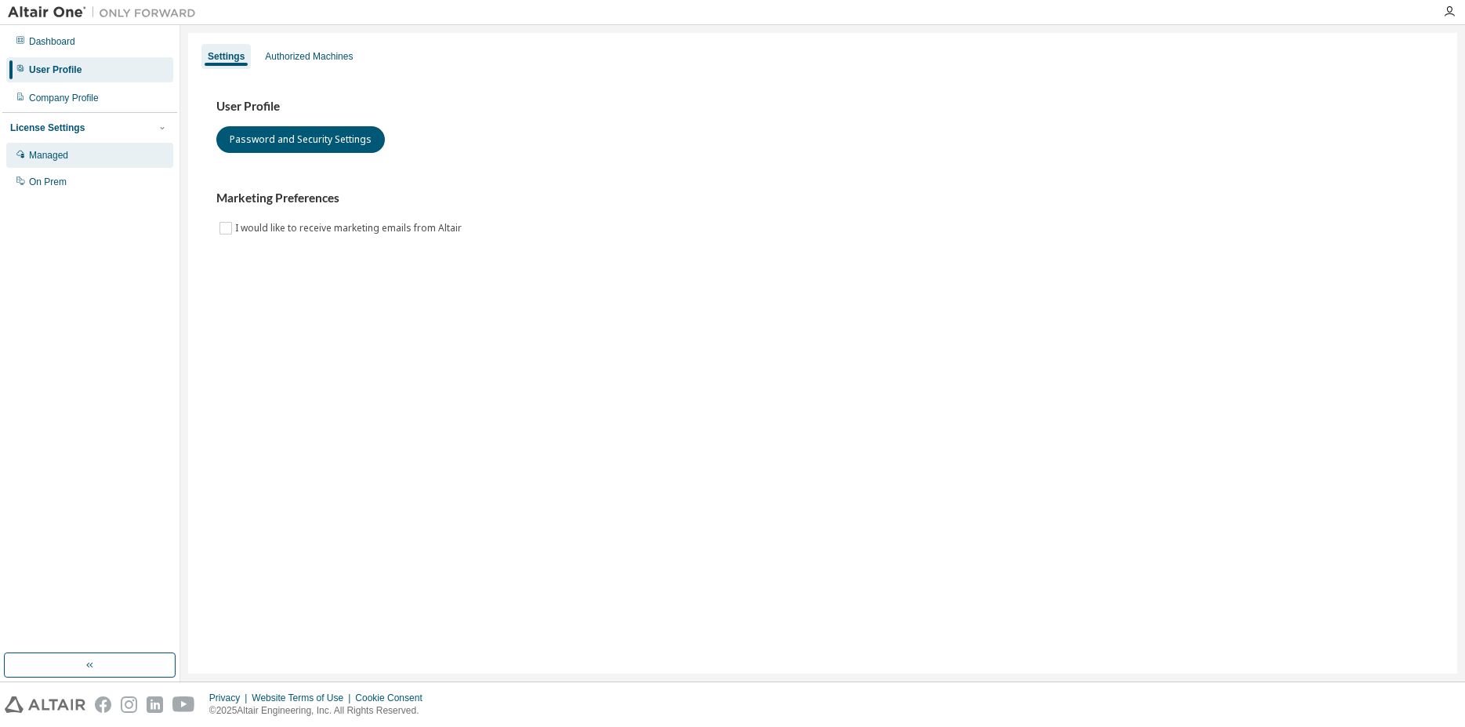
click at [82, 153] on div "Managed" at bounding box center [89, 155] width 167 height 25
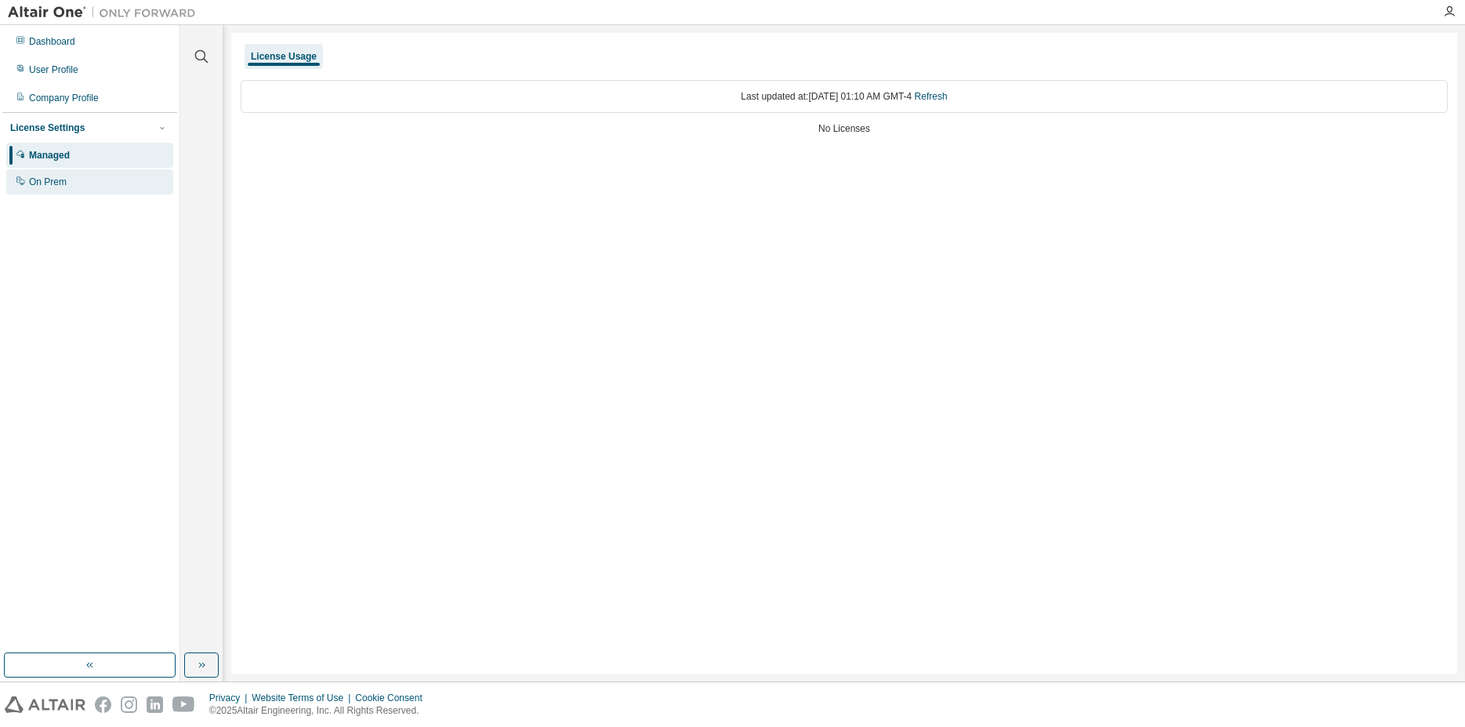
click at [78, 181] on div "On Prem" at bounding box center [89, 181] width 167 height 25
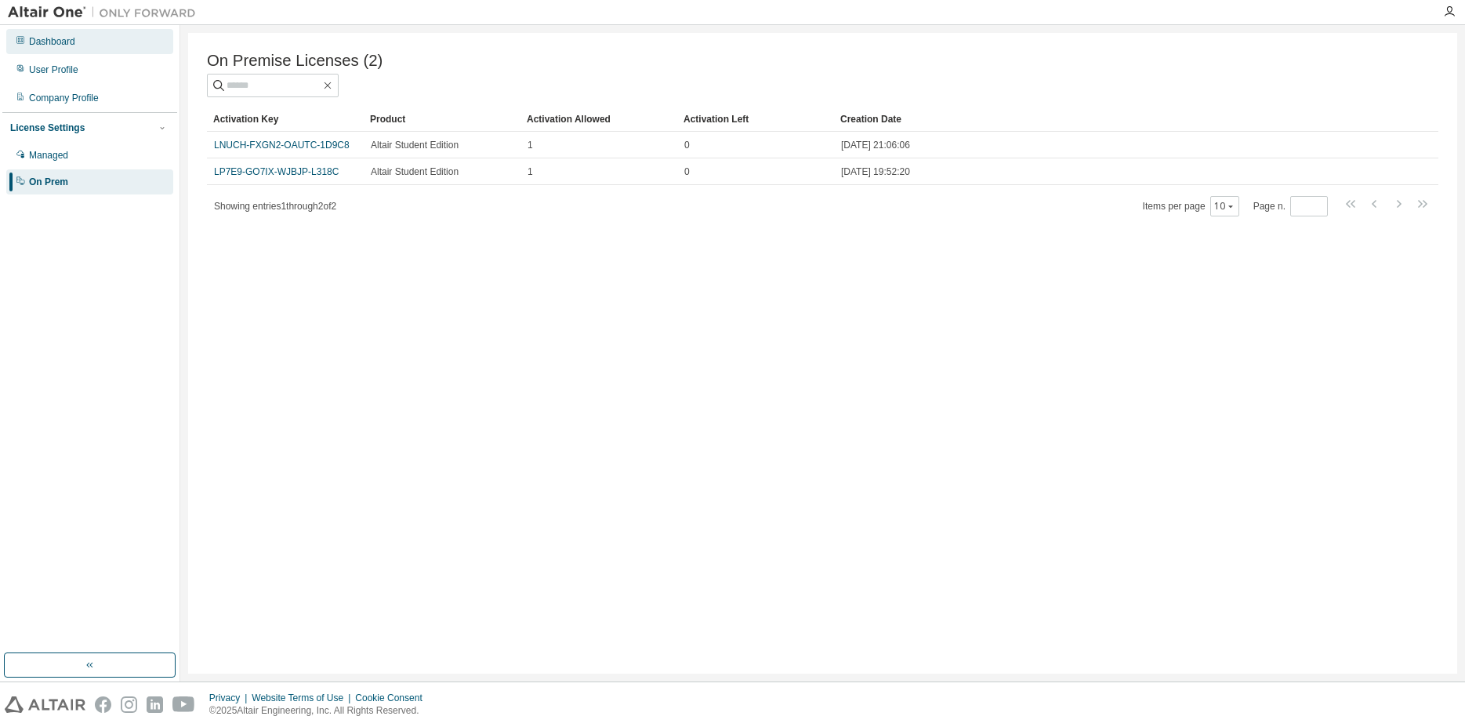
click at [85, 46] on div "Dashboard" at bounding box center [89, 41] width 167 height 25
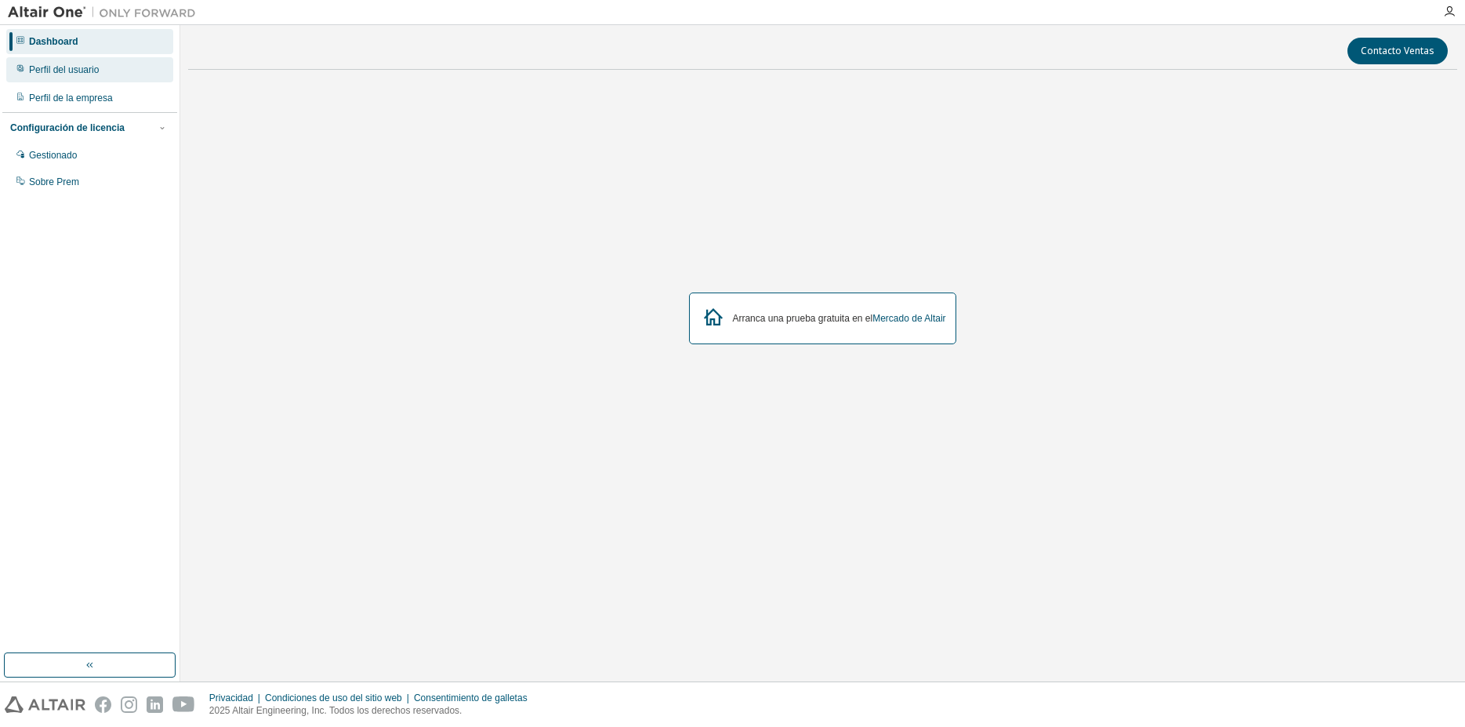
click at [52, 67] on div "Perfil del usuario" at bounding box center [64, 70] width 70 height 13
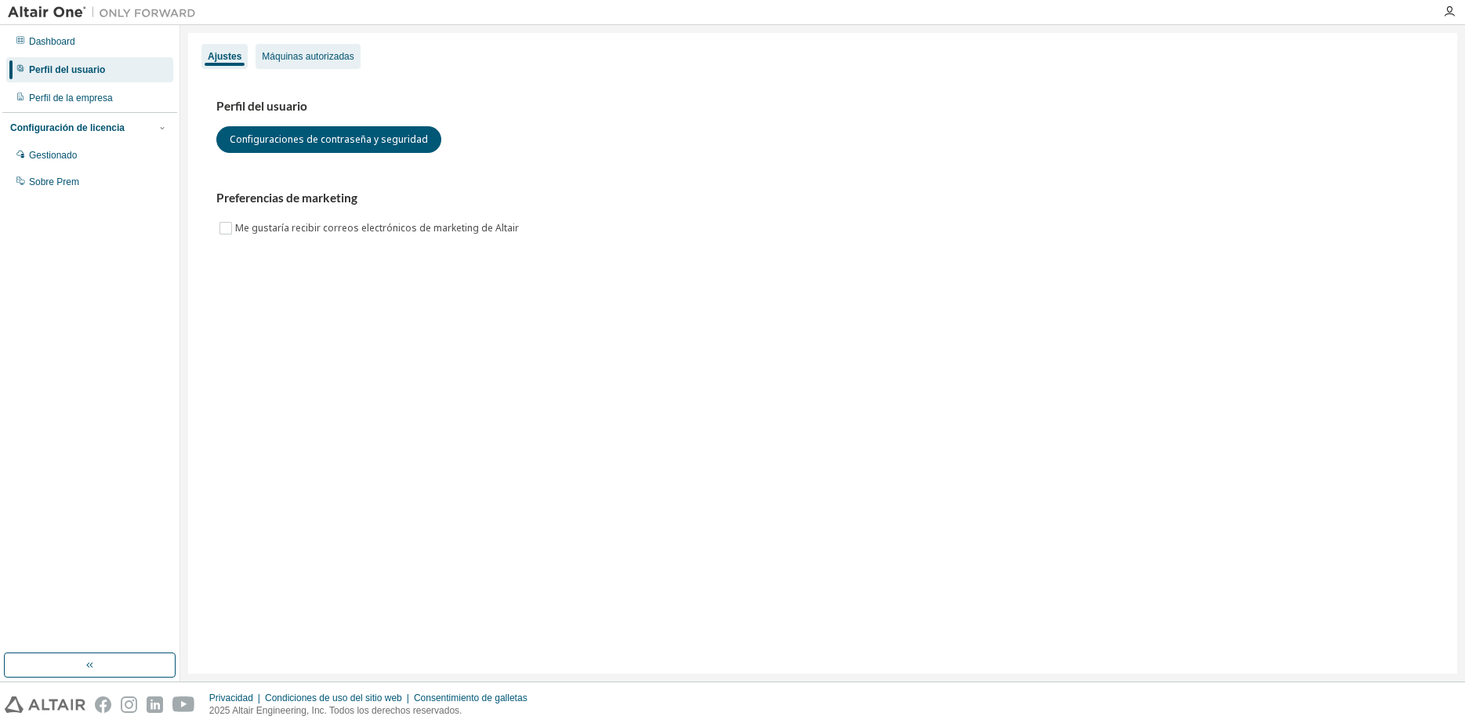
click at [340, 62] on div "Máquinas autorizadas" at bounding box center [308, 56] width 92 height 13
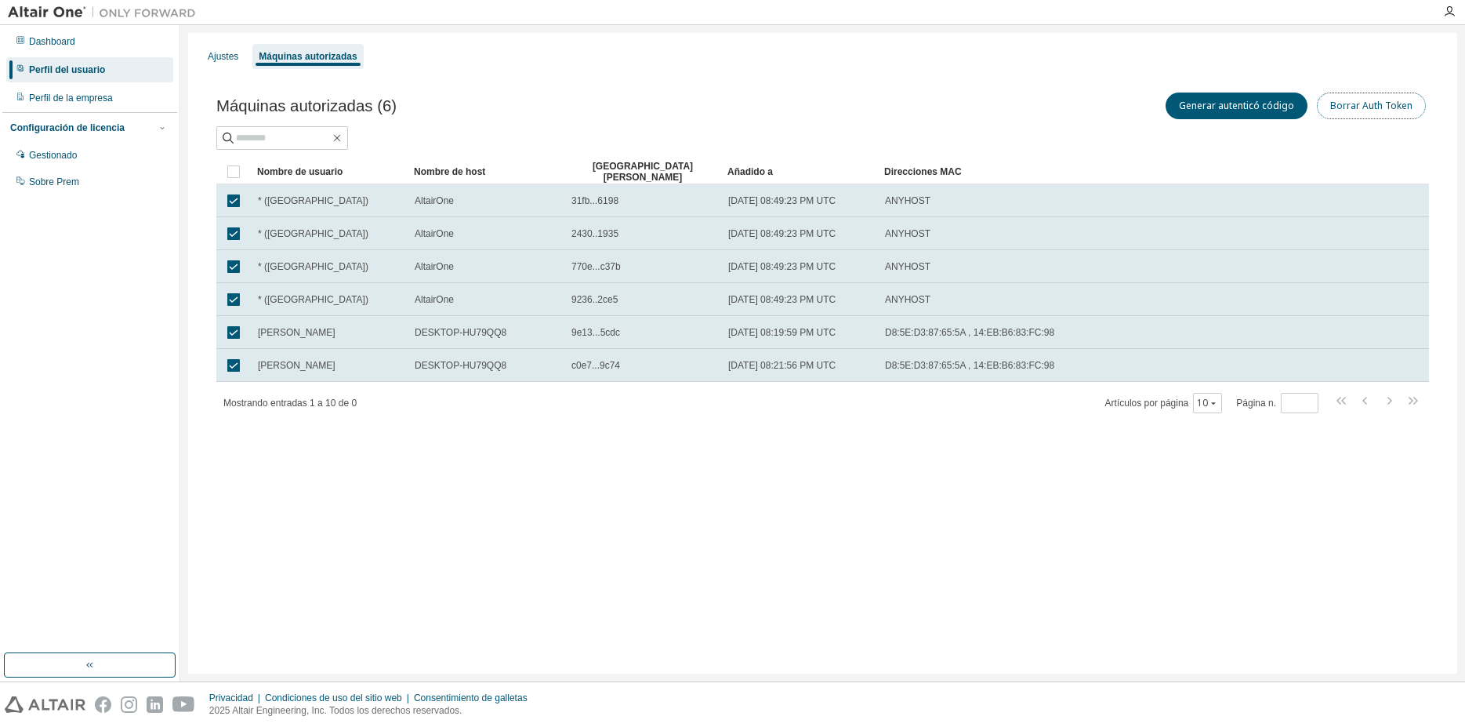
click at [1356, 99] on button "Borrar Auth Token" at bounding box center [1371, 106] width 109 height 27
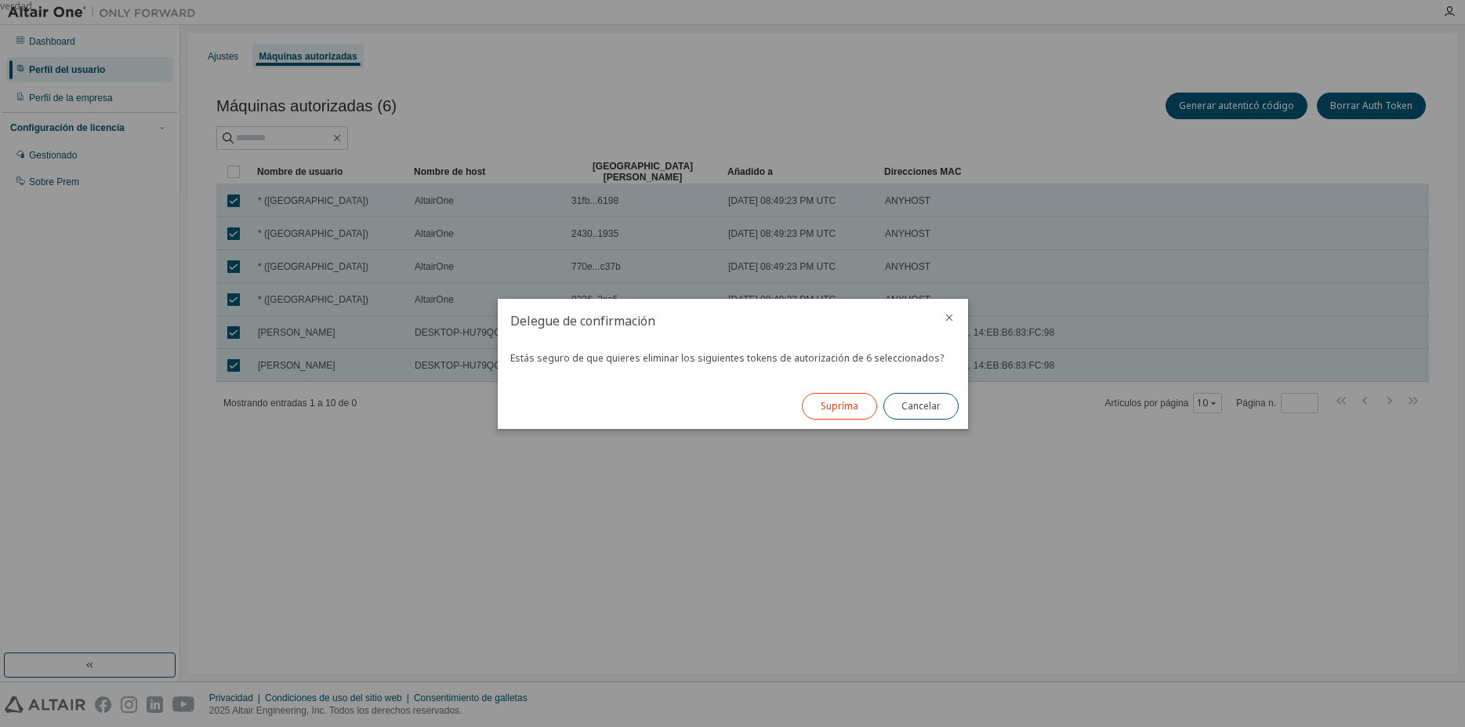
click at [852, 412] on button "Supríma" at bounding box center [839, 406] width 75 height 27
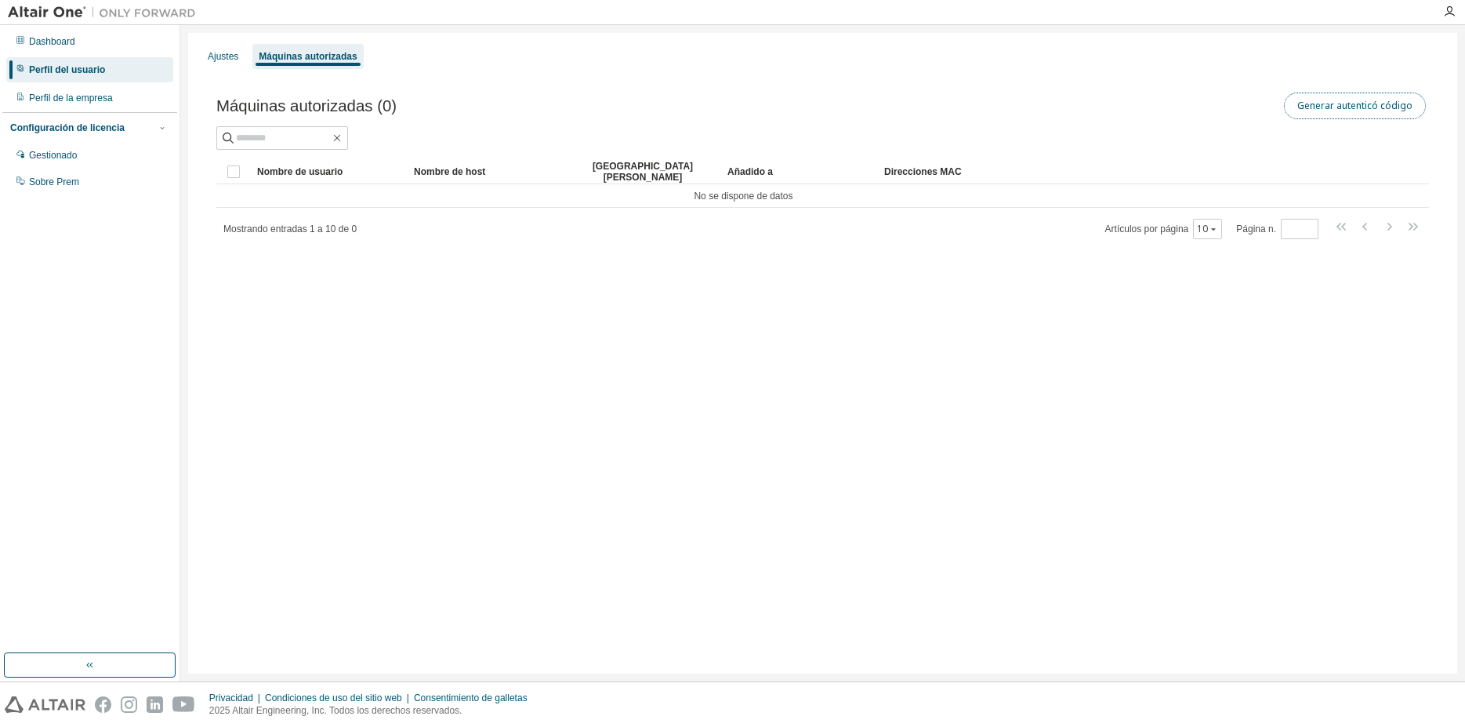
click at [1322, 109] on button "Generar autenticó código" at bounding box center [1355, 106] width 142 height 27
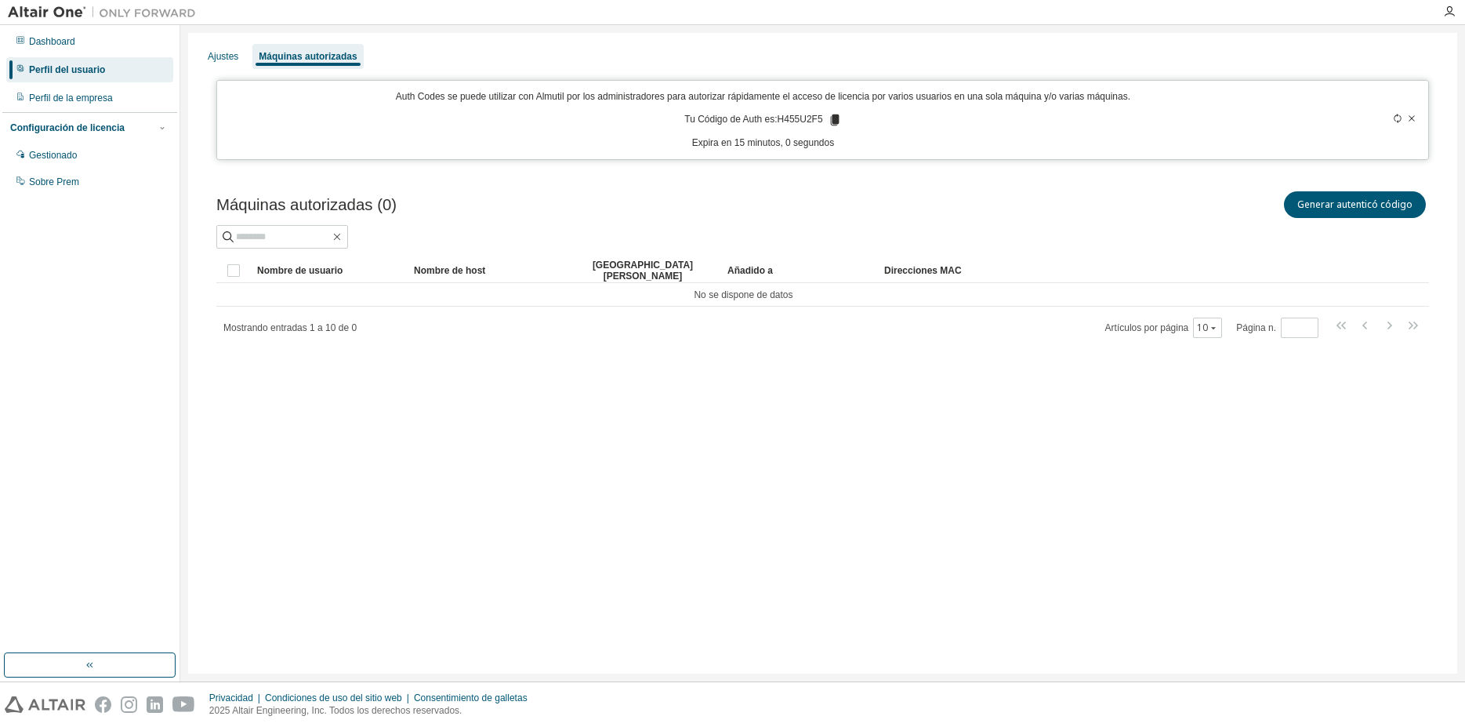
click at [833, 119] on icon at bounding box center [834, 119] width 9 height 11
click at [1353, 209] on button "Generar autenticó código" at bounding box center [1355, 204] width 142 height 27
click at [412, 331] on div "Mostrando entradas 1 a 10 de 0 Artículos por página 10 Página n. *" at bounding box center [822, 327] width 1213 height 23
click at [233, 62] on div "Ajustes" at bounding box center [223, 56] width 31 height 13
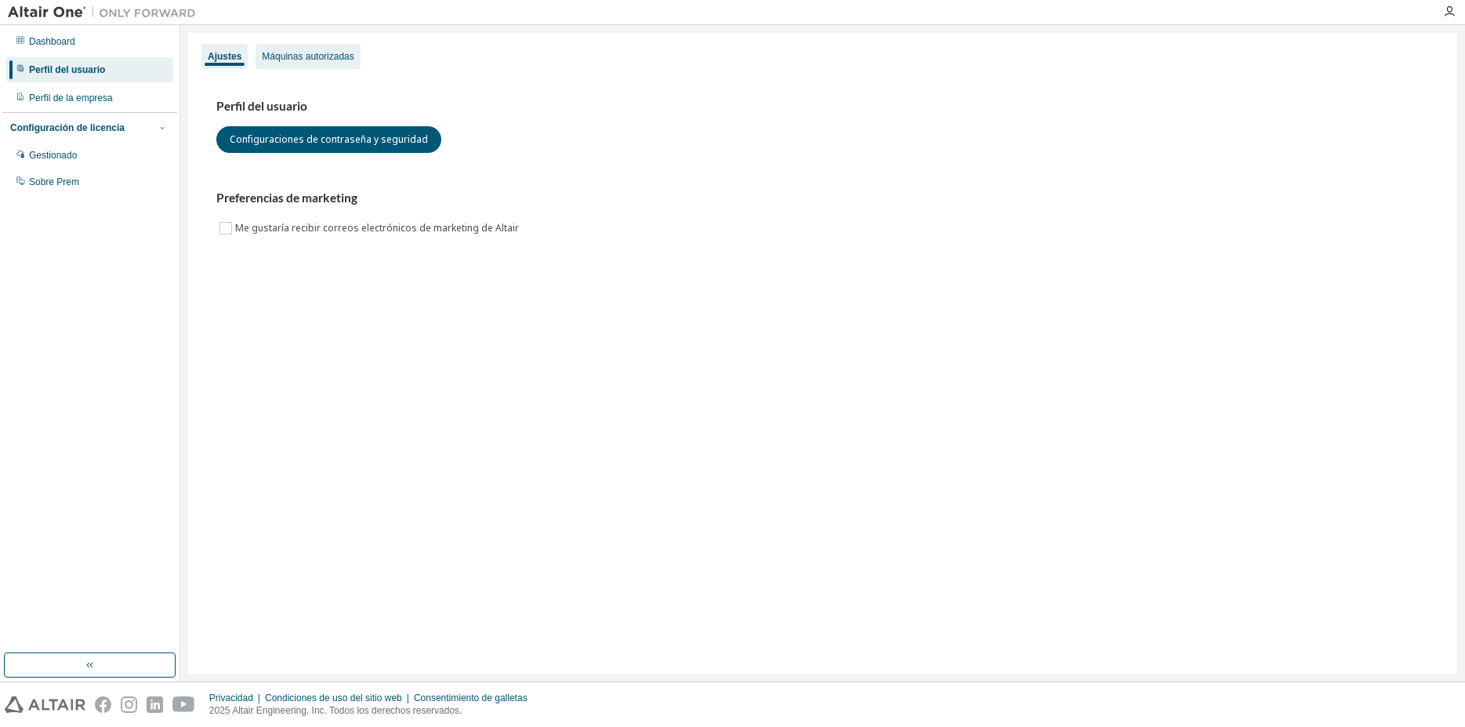
click at [273, 60] on div "Máquinas autorizadas" at bounding box center [308, 56] width 92 height 13
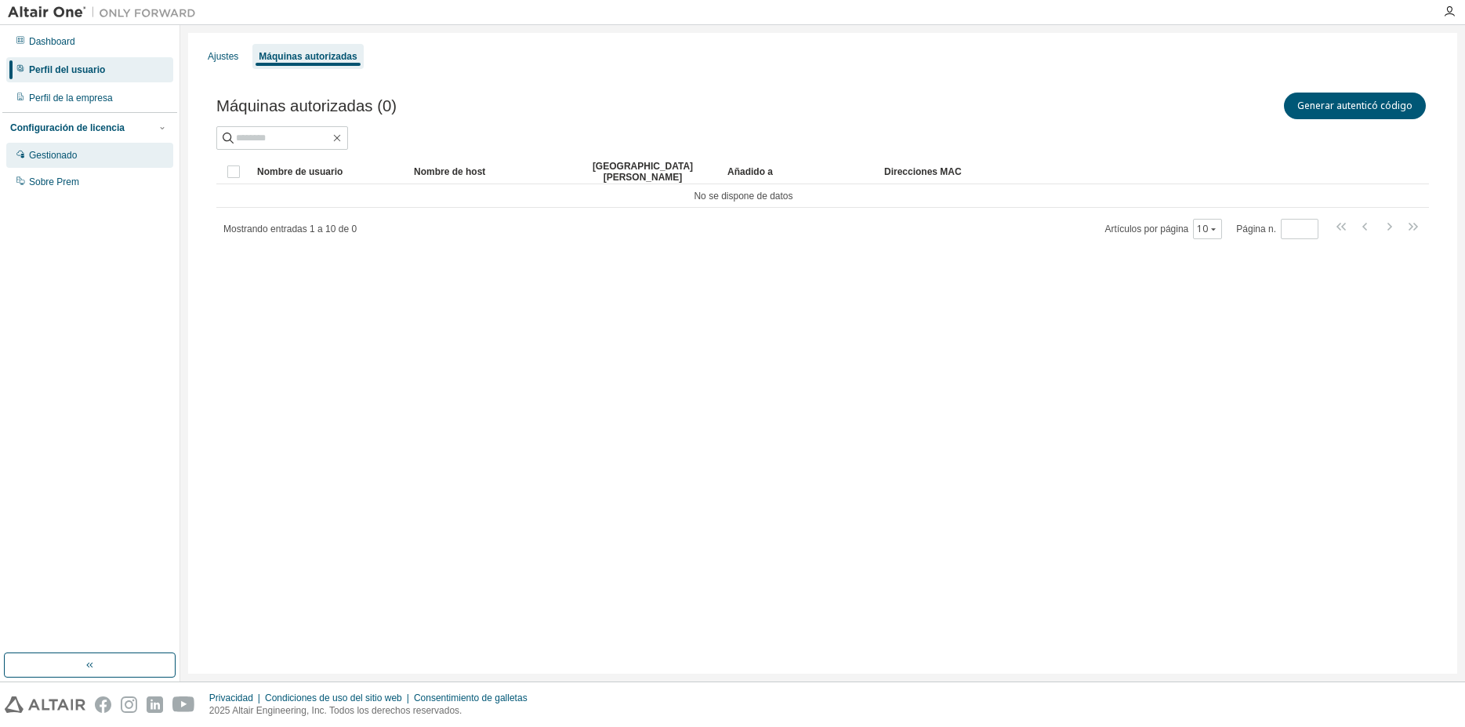
click at [105, 167] on div "Gestionado" at bounding box center [89, 155] width 167 height 25
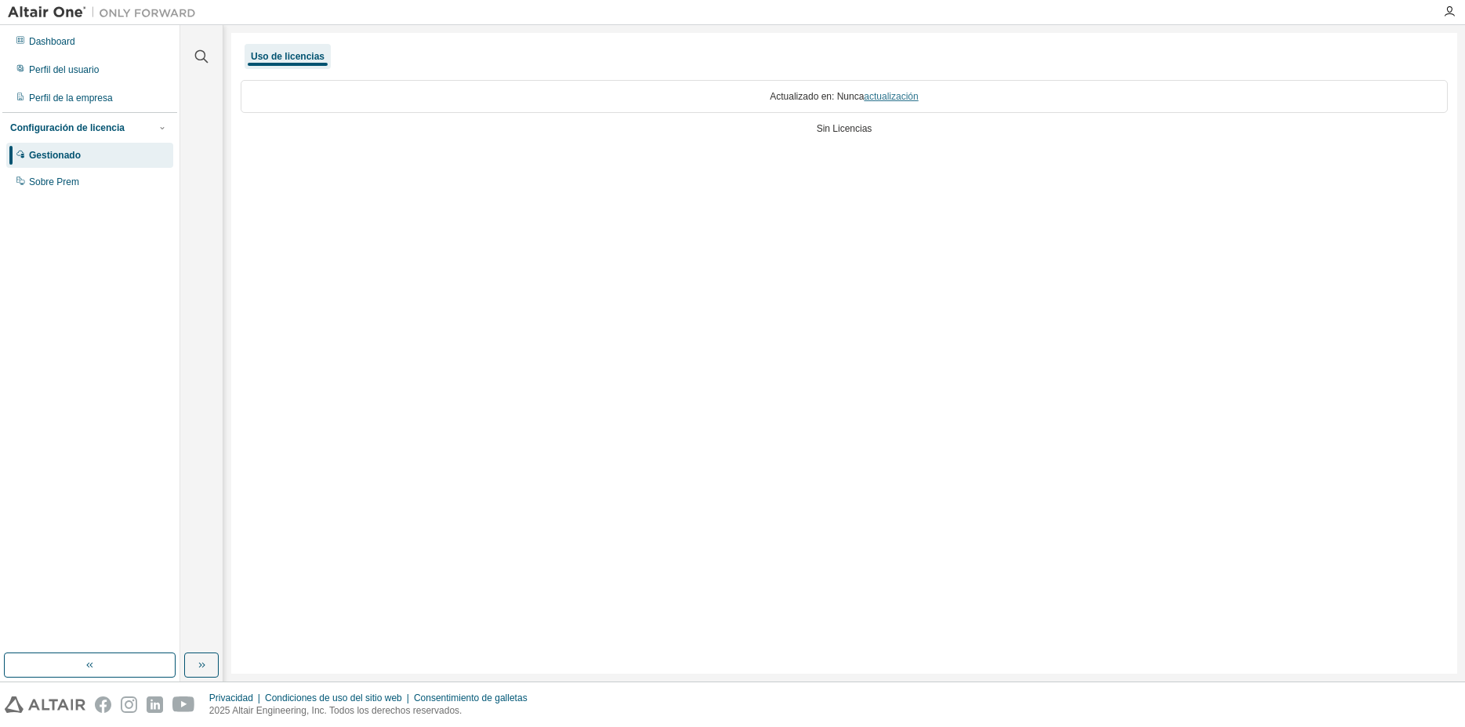
click at [909, 96] on link "actualización" at bounding box center [891, 96] width 54 height 11
click at [120, 183] on div "Sobre Prem" at bounding box center [89, 181] width 167 height 25
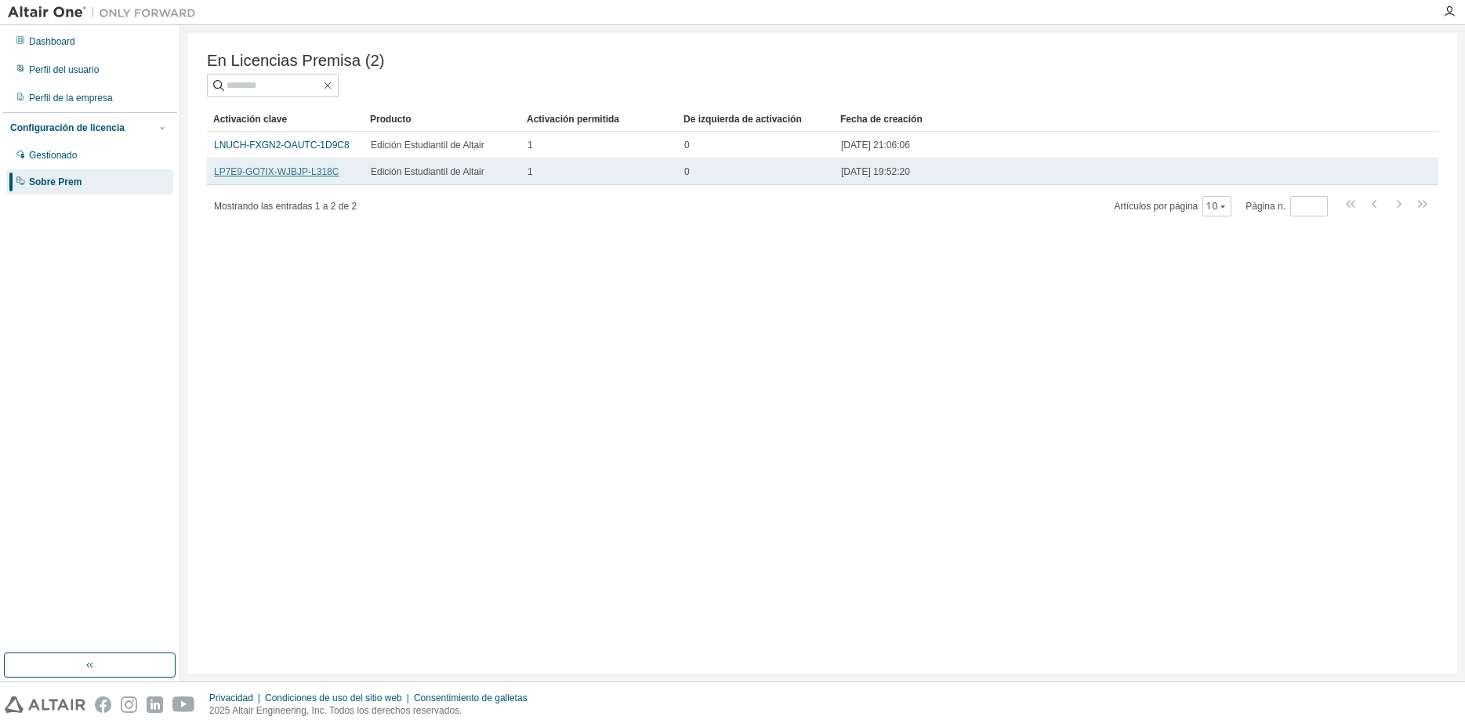
click at [308, 175] on link "LP7E9-GO7IX-WJBJP-L318C" at bounding box center [276, 171] width 125 height 11
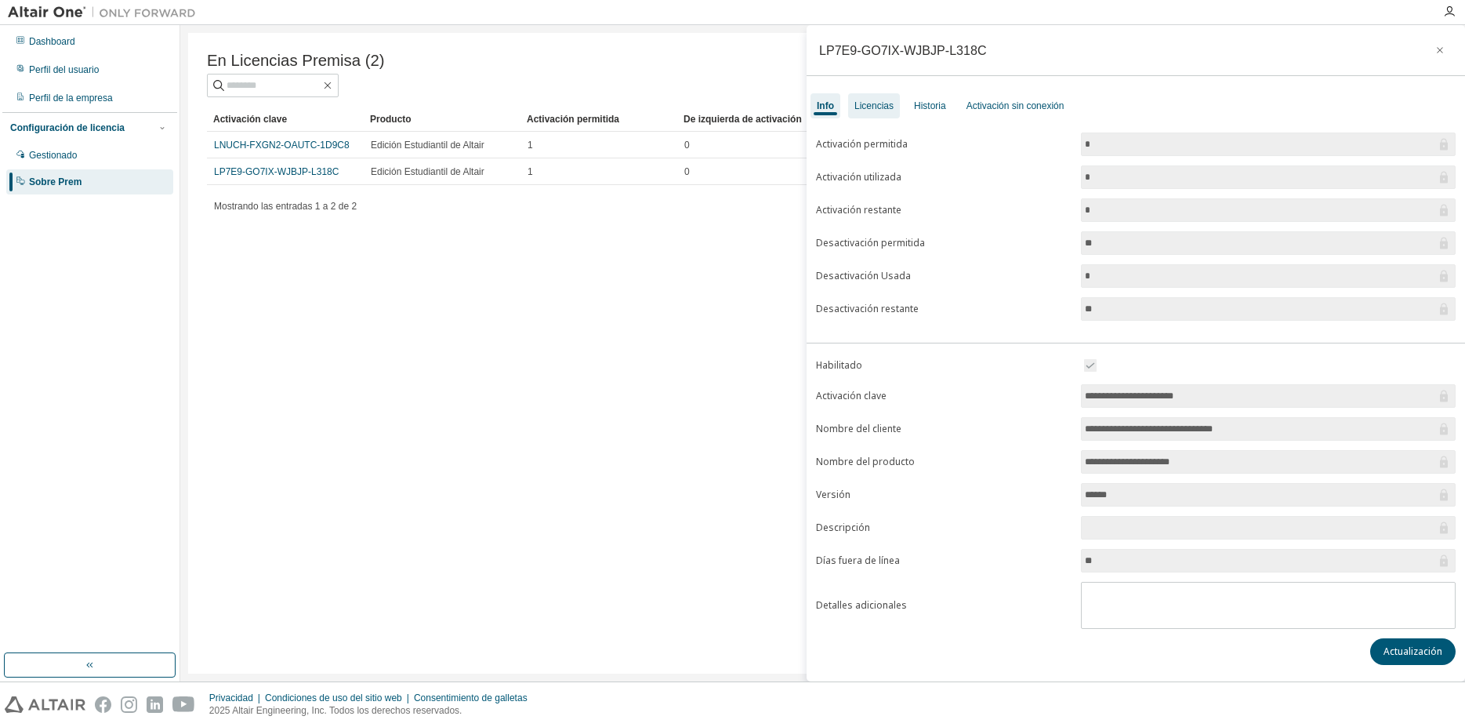
click at [876, 107] on div "Licencias" at bounding box center [874, 106] width 39 height 13
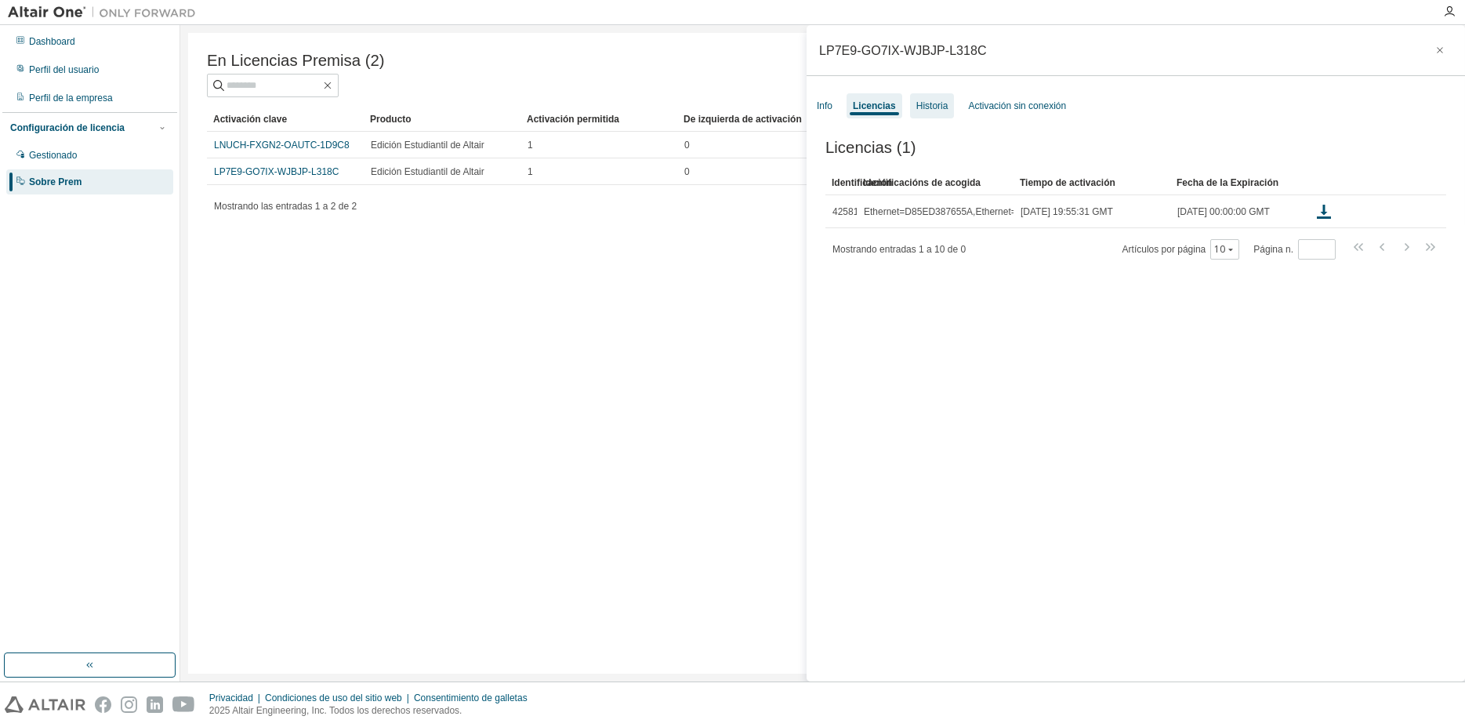
click at [941, 107] on div "Historia" at bounding box center [933, 106] width 32 height 13
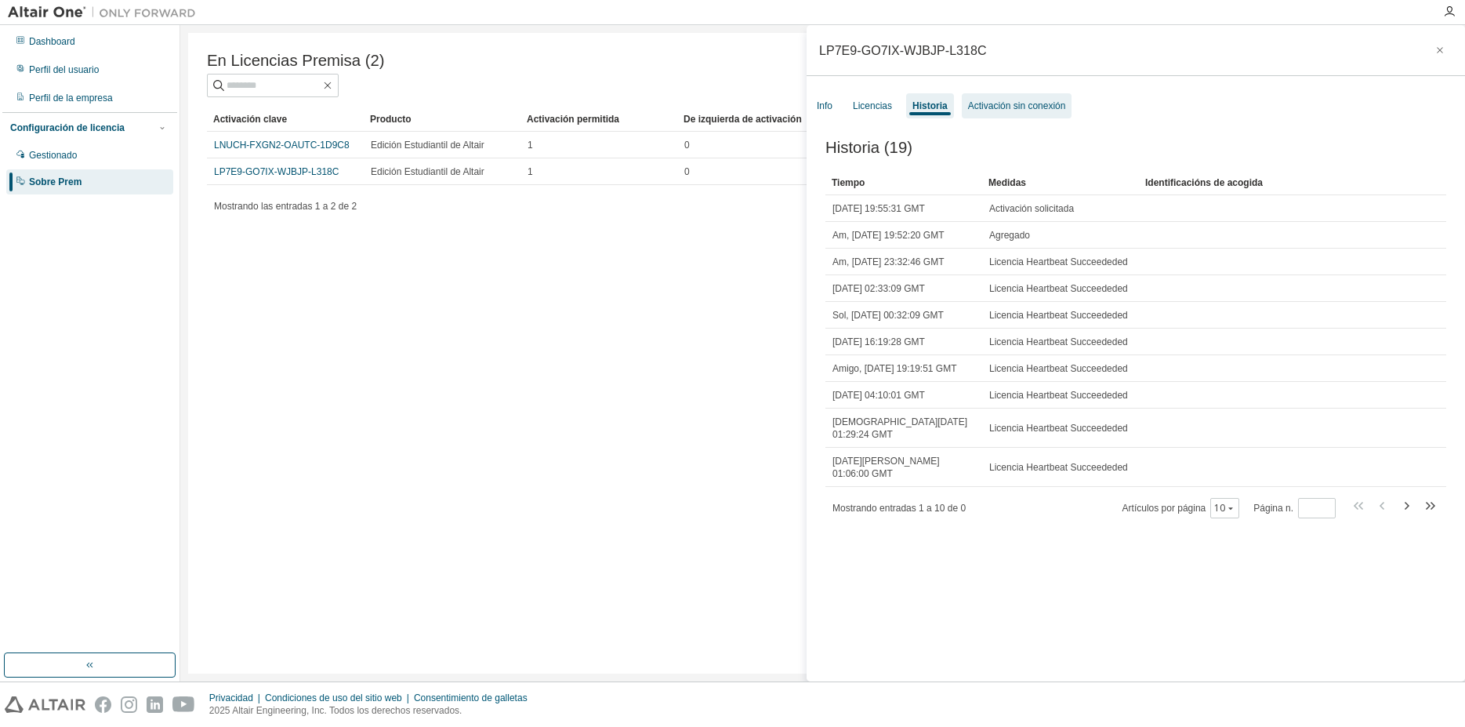
click at [982, 108] on div "Activación sin conexión" at bounding box center [1017, 106] width 98 height 13
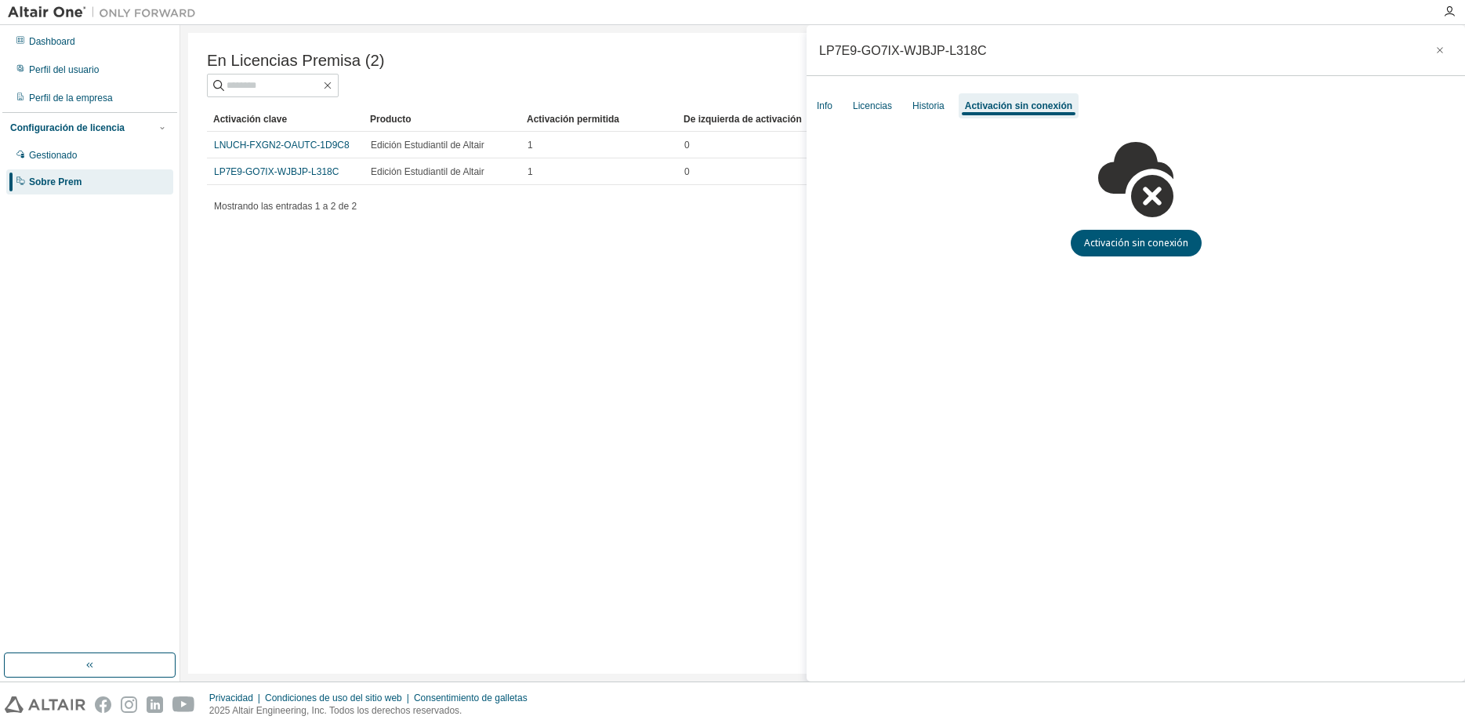
click at [841, 112] on div "Info Licencias Historia Activación sin conexión" at bounding box center [1136, 106] width 659 height 28
click at [854, 107] on div "Licencias" at bounding box center [872, 106] width 39 height 13
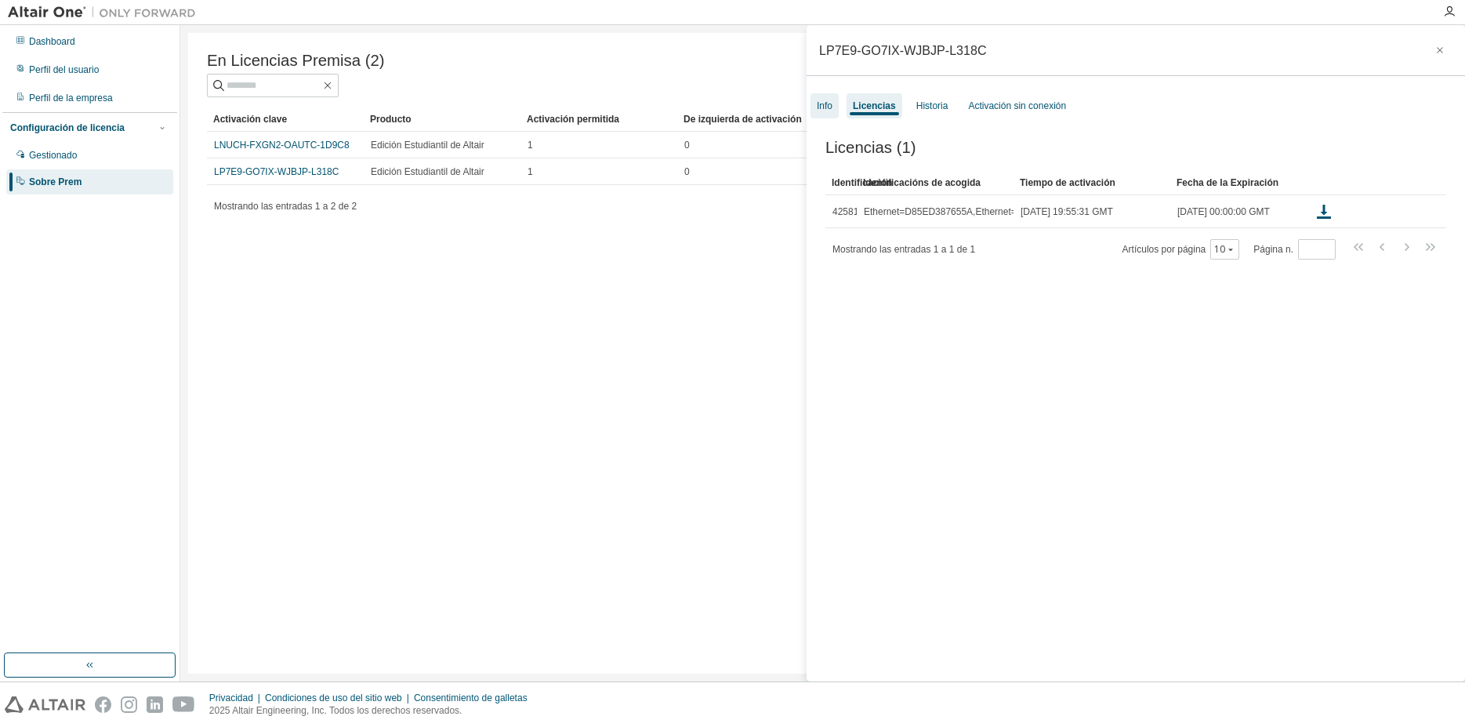
click at [826, 103] on div "Info" at bounding box center [825, 106] width 16 height 13
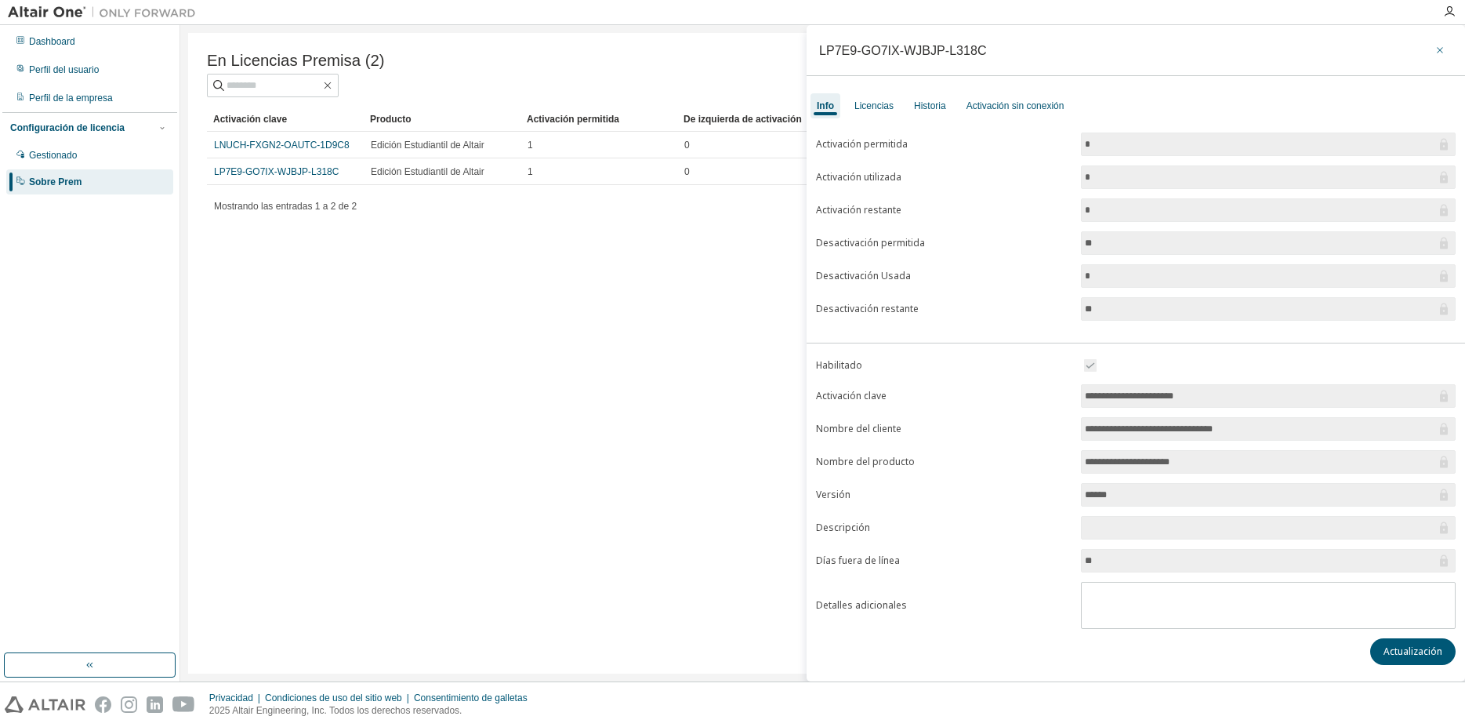
click at [1439, 53] on icon "button" at bounding box center [1440, 50] width 11 height 13
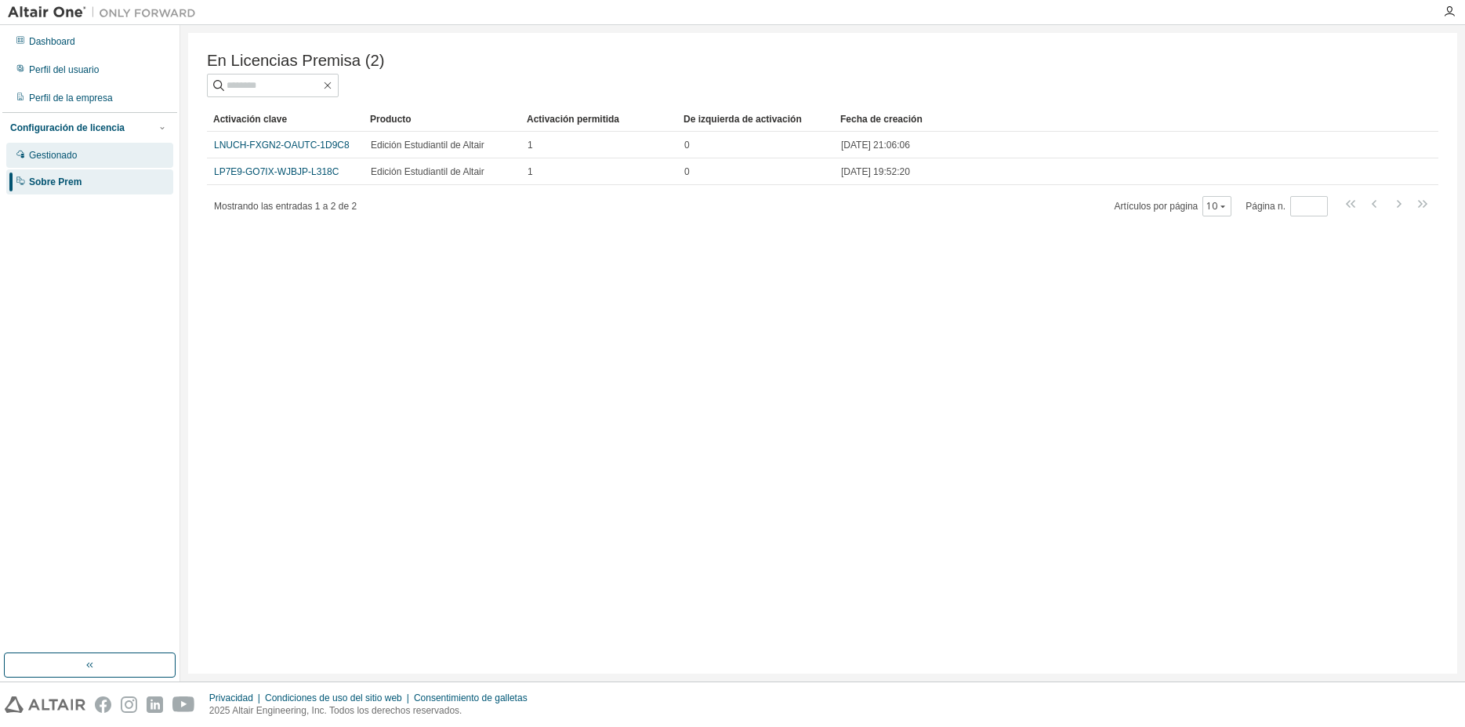
click at [60, 161] on div "Gestionado" at bounding box center [53, 155] width 48 height 13
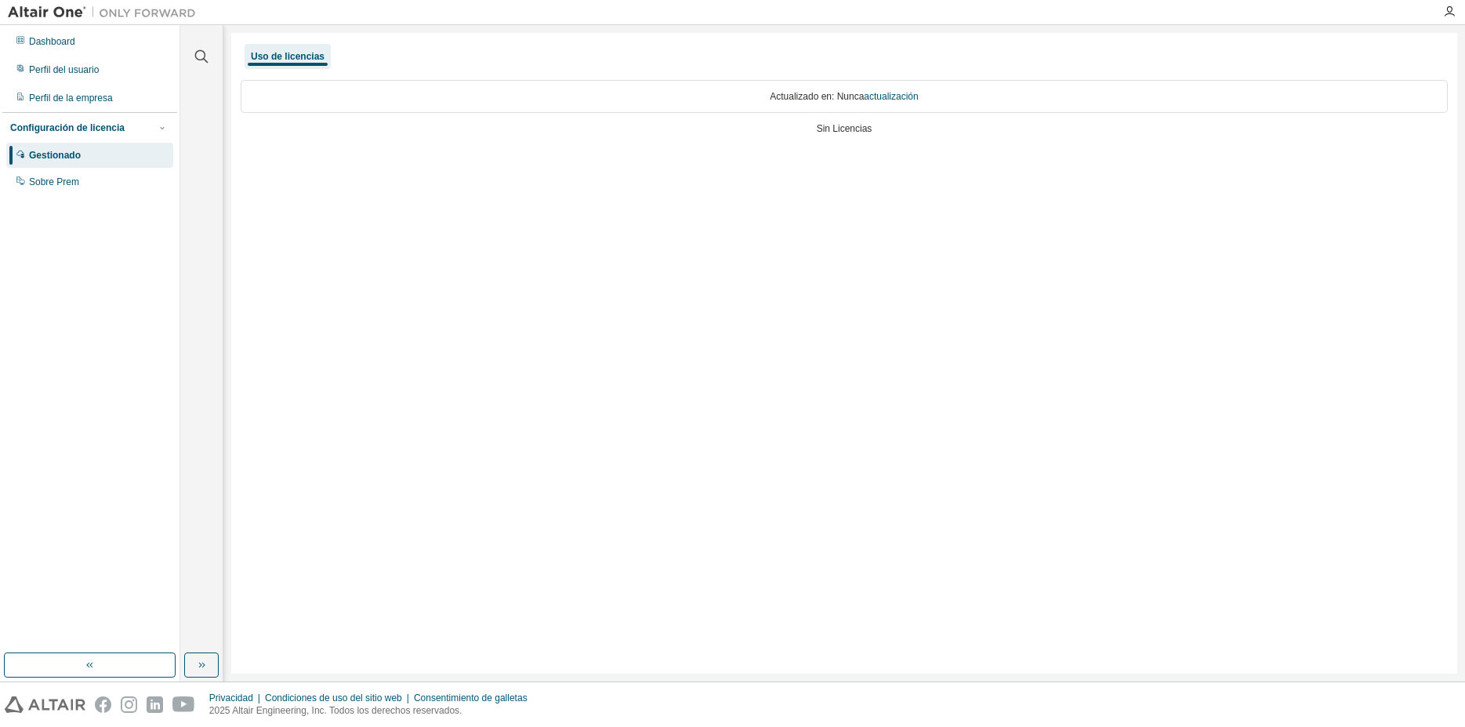
click at [78, 127] on div "Configuración de licencia" at bounding box center [67, 128] width 114 height 13
click at [82, 112] on div "Configuración de licencia Gestionado Sobre Prem" at bounding box center [89, 127] width 175 height 31
click at [77, 122] on div "Configuración de licencia" at bounding box center [89, 128] width 159 height 14
click at [859, 223] on div "Uso de licencias Actualizado en: Nunca actualización Sin Licencias" at bounding box center [844, 353] width 1226 height 641
click at [742, 378] on div "Uso de licencias Actualizado en: Nunca actualización Sin Licencias" at bounding box center [844, 353] width 1226 height 641
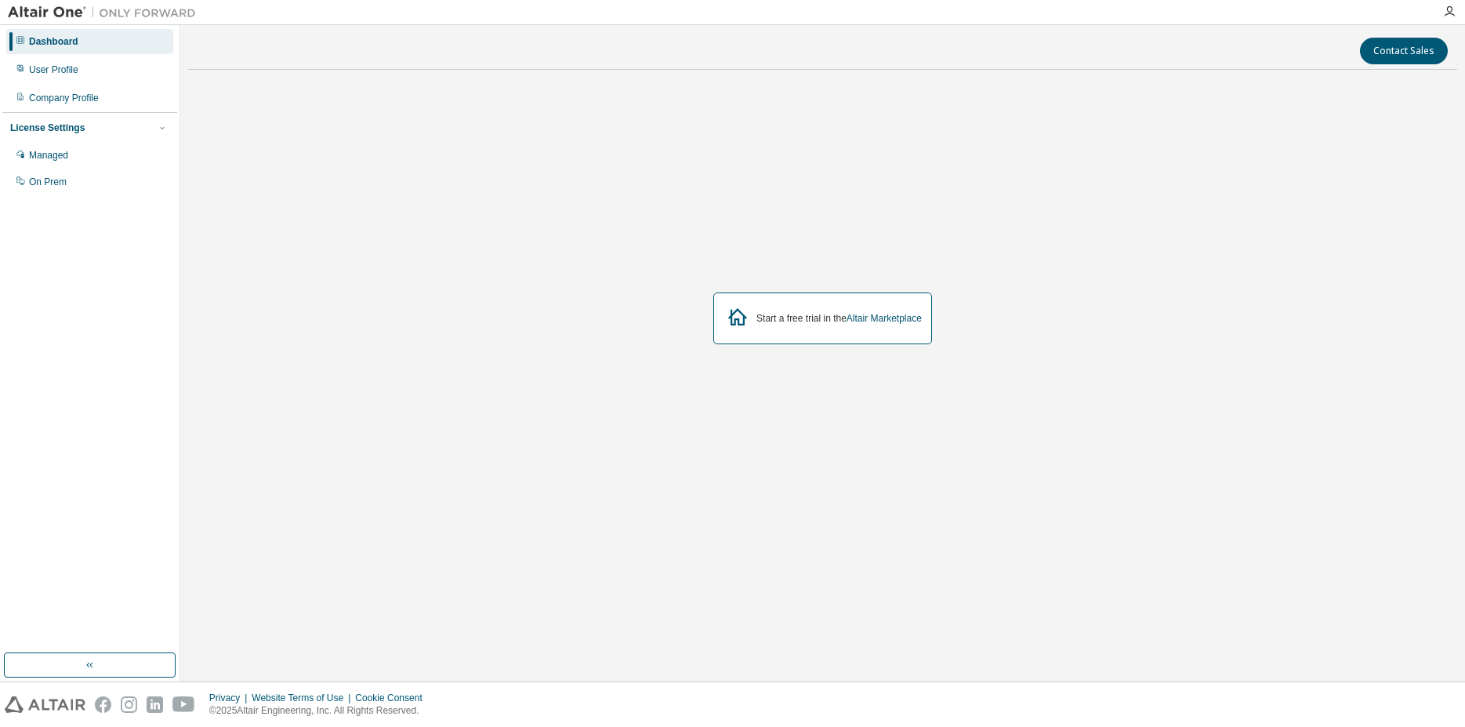
click at [66, 38] on div "Dashboard" at bounding box center [53, 41] width 49 height 13
click at [42, 180] on div "On Prem" at bounding box center [48, 182] width 38 height 13
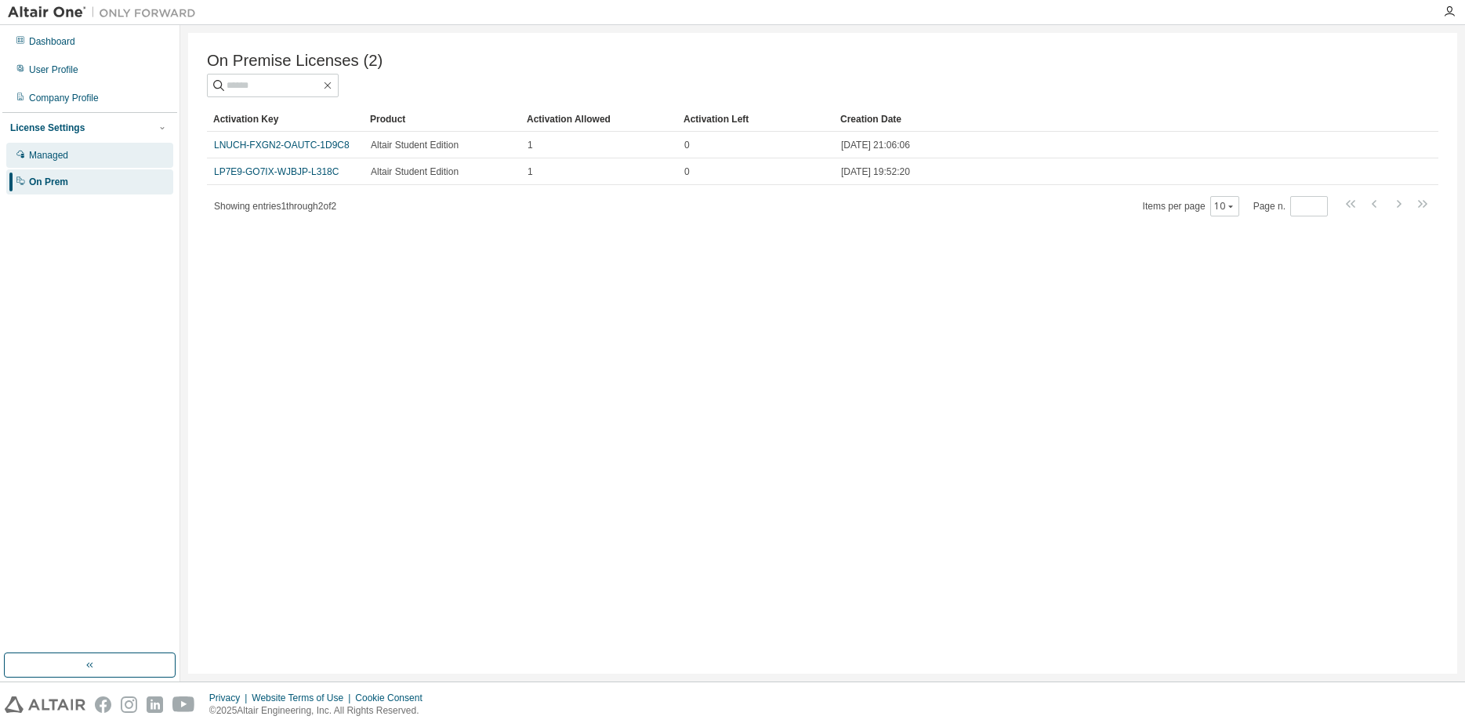
click at [62, 149] on div "Managed" at bounding box center [89, 155] width 167 height 25
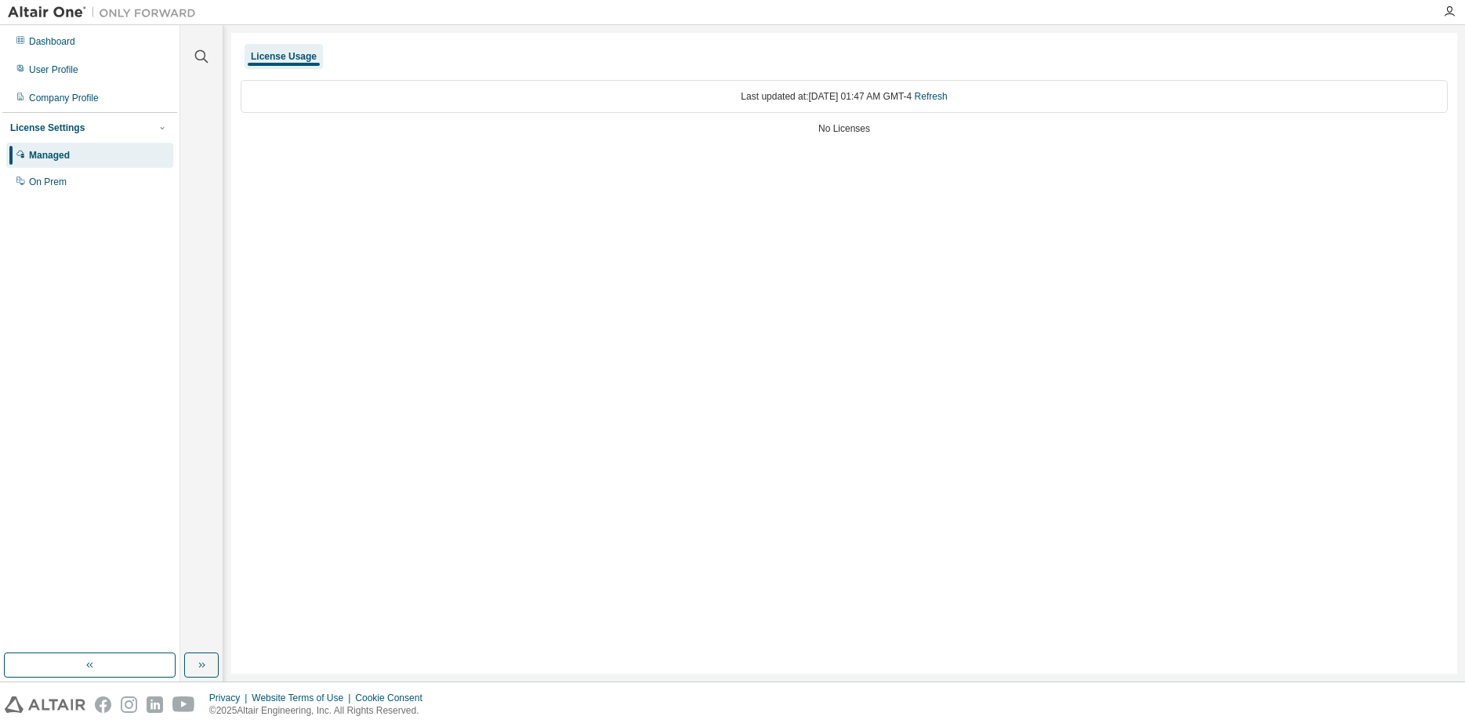
click at [70, 133] on div "License Settings" at bounding box center [47, 128] width 74 height 13
click at [65, 99] on div "Company Profile" at bounding box center [64, 98] width 70 height 13
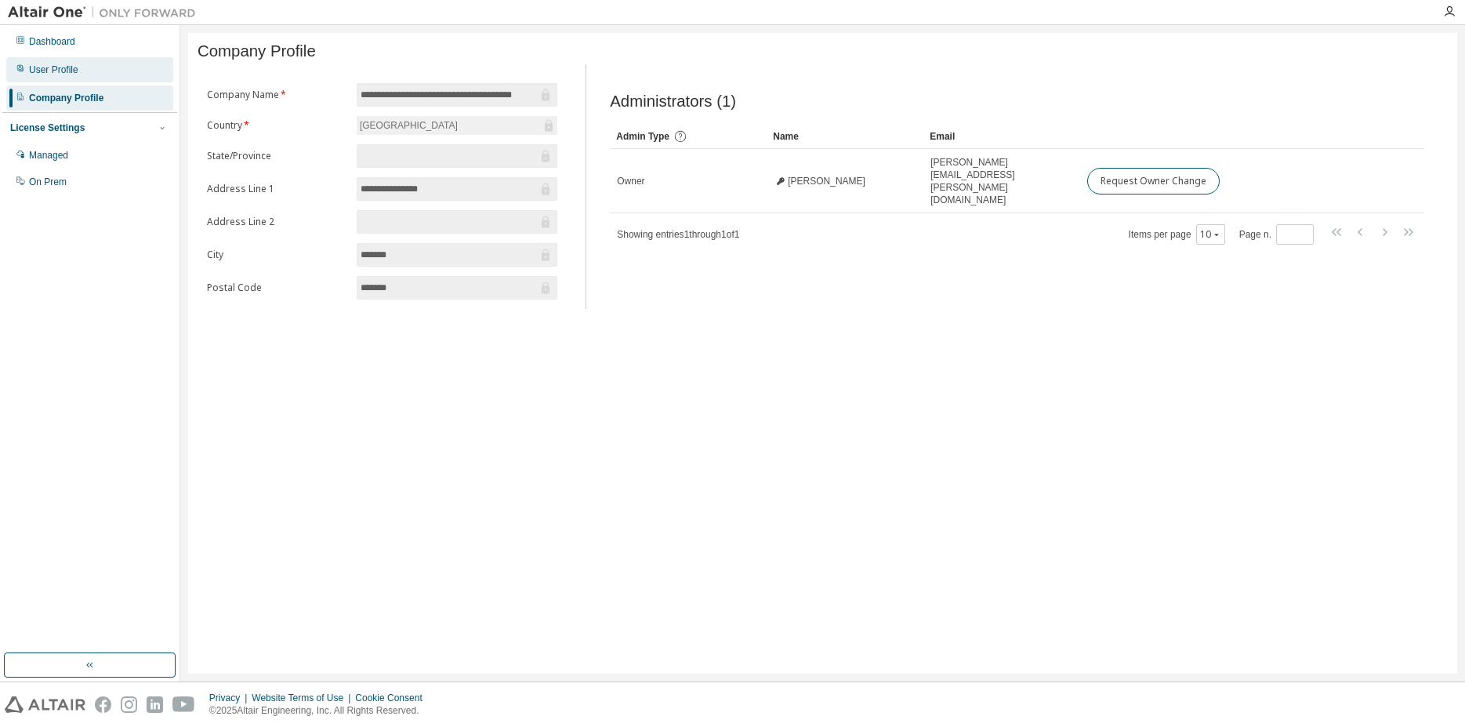
click at [65, 64] on div "User Profile" at bounding box center [53, 70] width 49 height 13
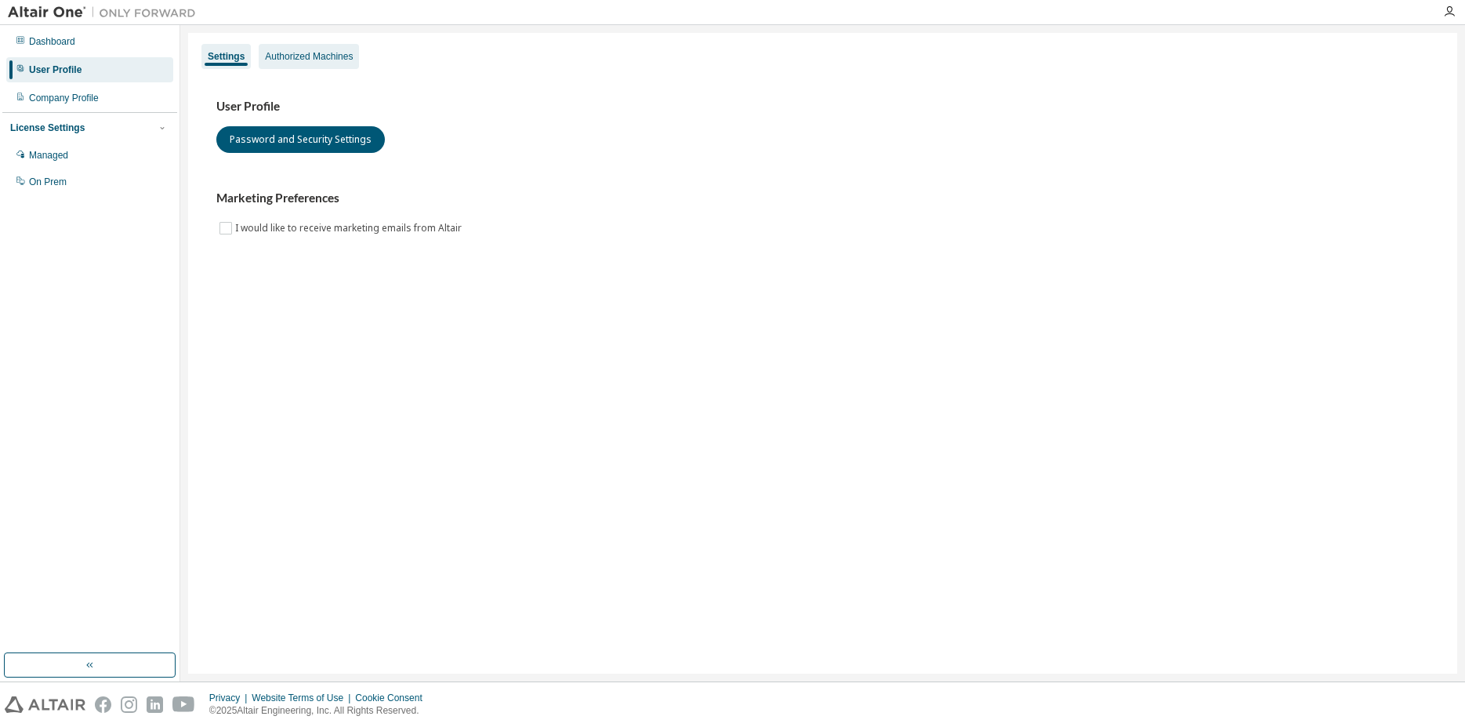
click at [284, 52] on div "Authorized Machines" at bounding box center [309, 56] width 88 height 13
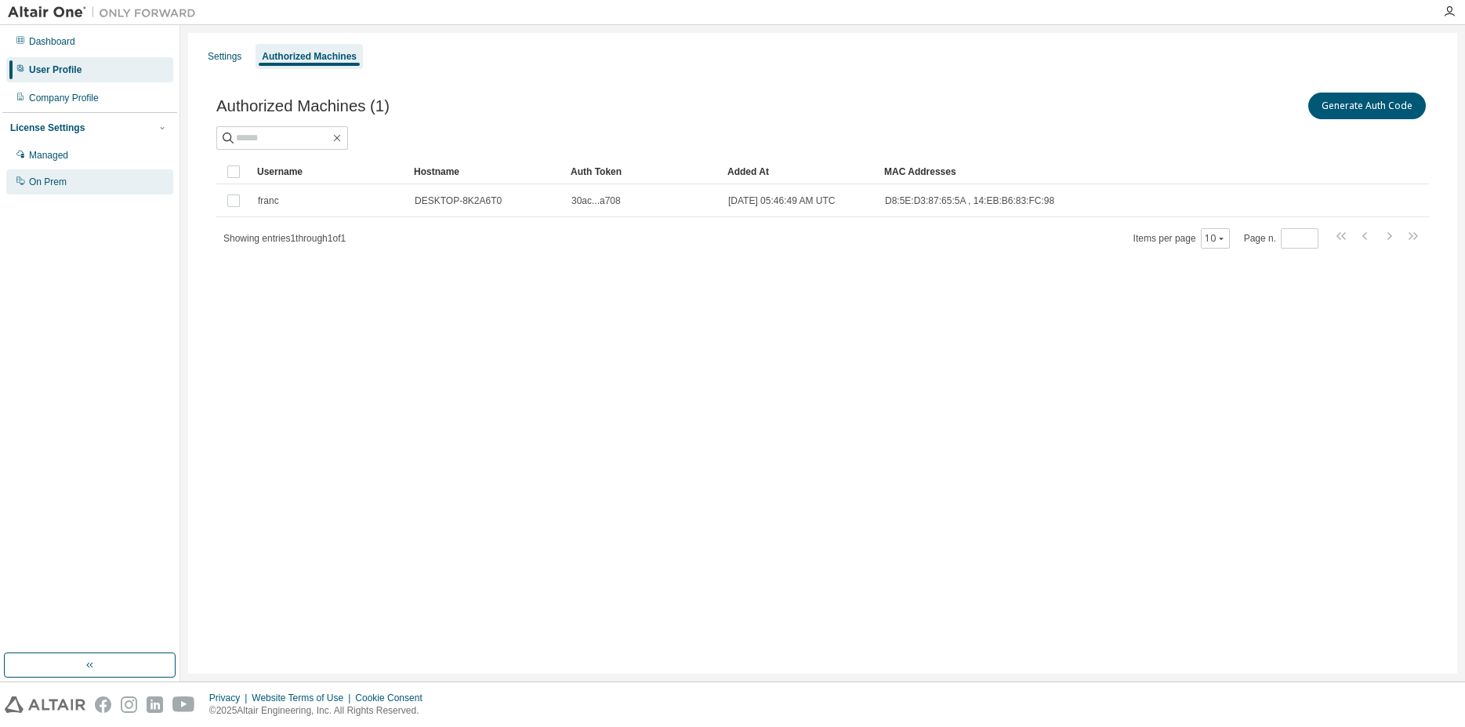
click at [69, 183] on div "On Prem" at bounding box center [89, 181] width 167 height 25
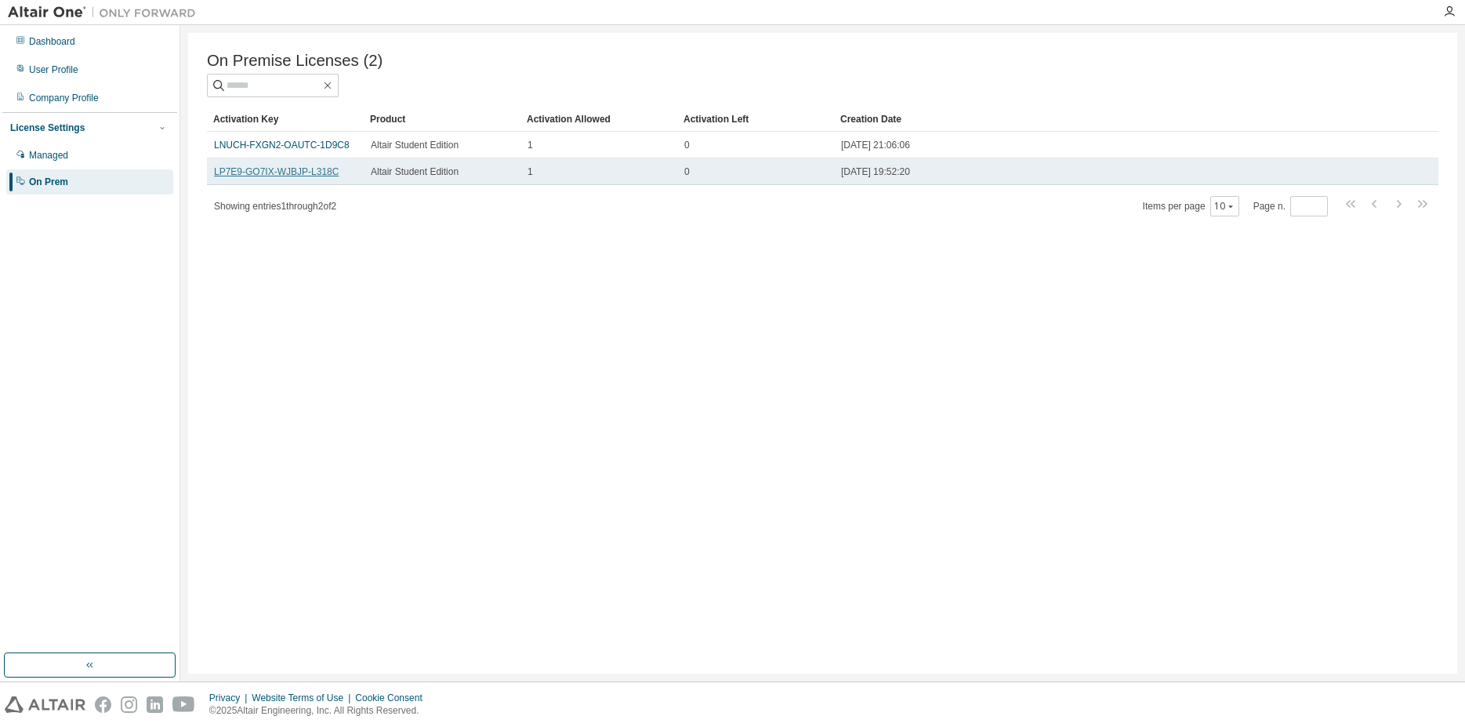
click at [290, 176] on link "LP7E9-GO7IX-WJBJP-L318C" at bounding box center [276, 171] width 125 height 11
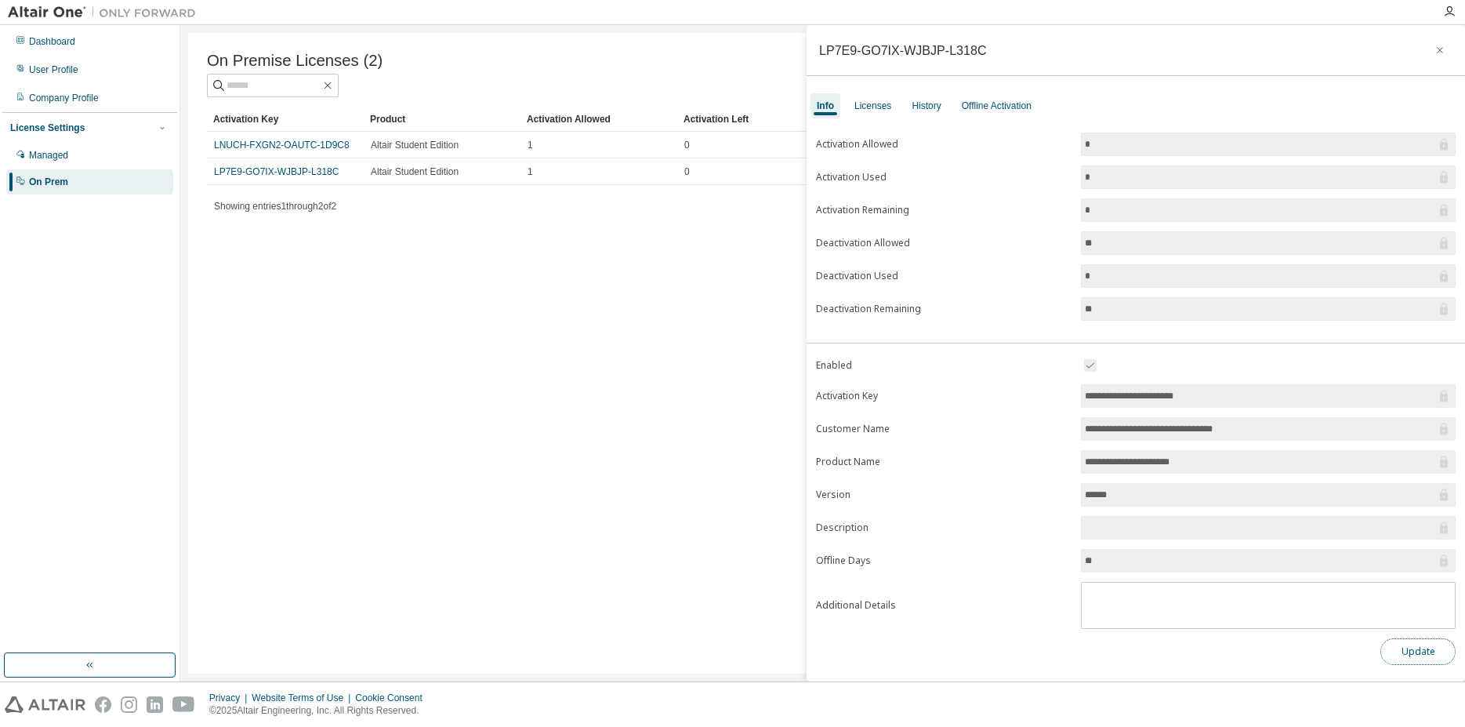
click at [1416, 658] on button "Update" at bounding box center [1418, 651] width 75 height 27
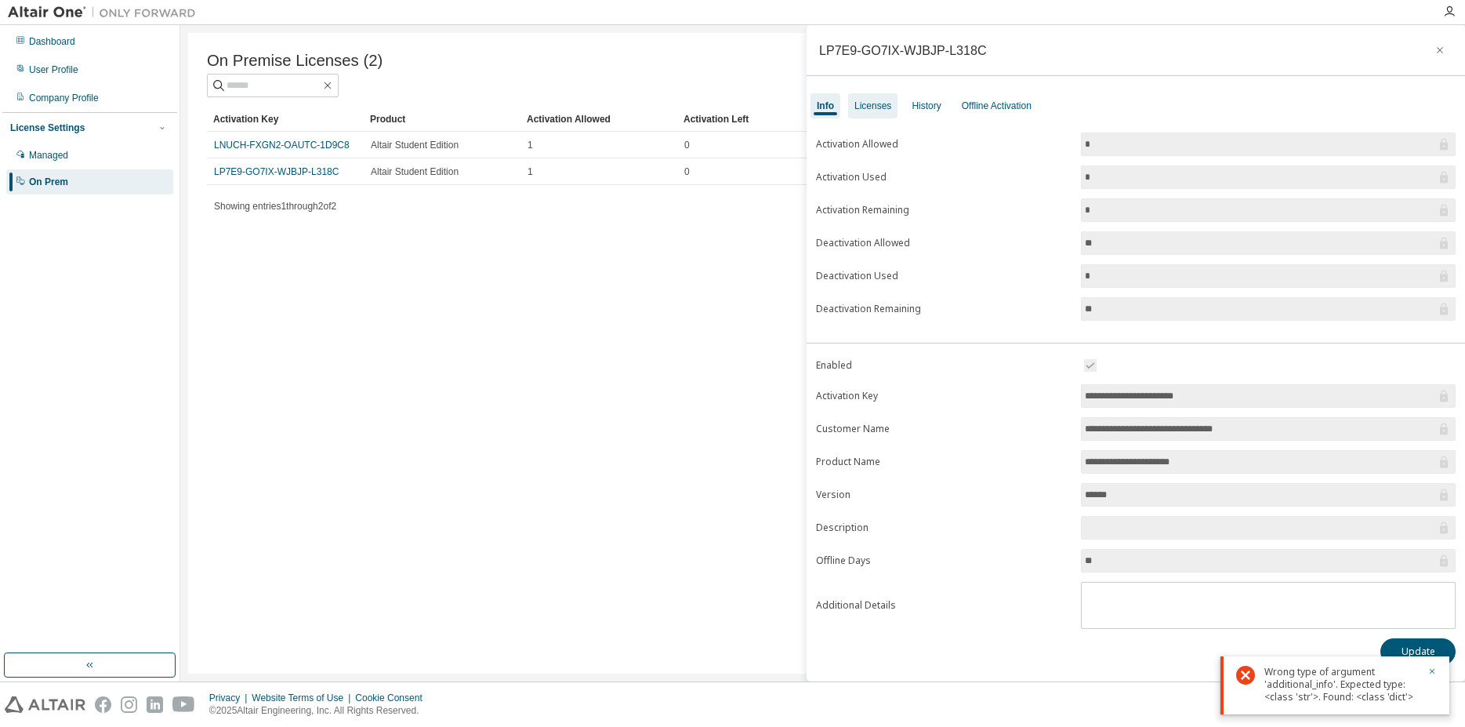
click at [887, 107] on div "Licenses" at bounding box center [873, 106] width 37 height 13
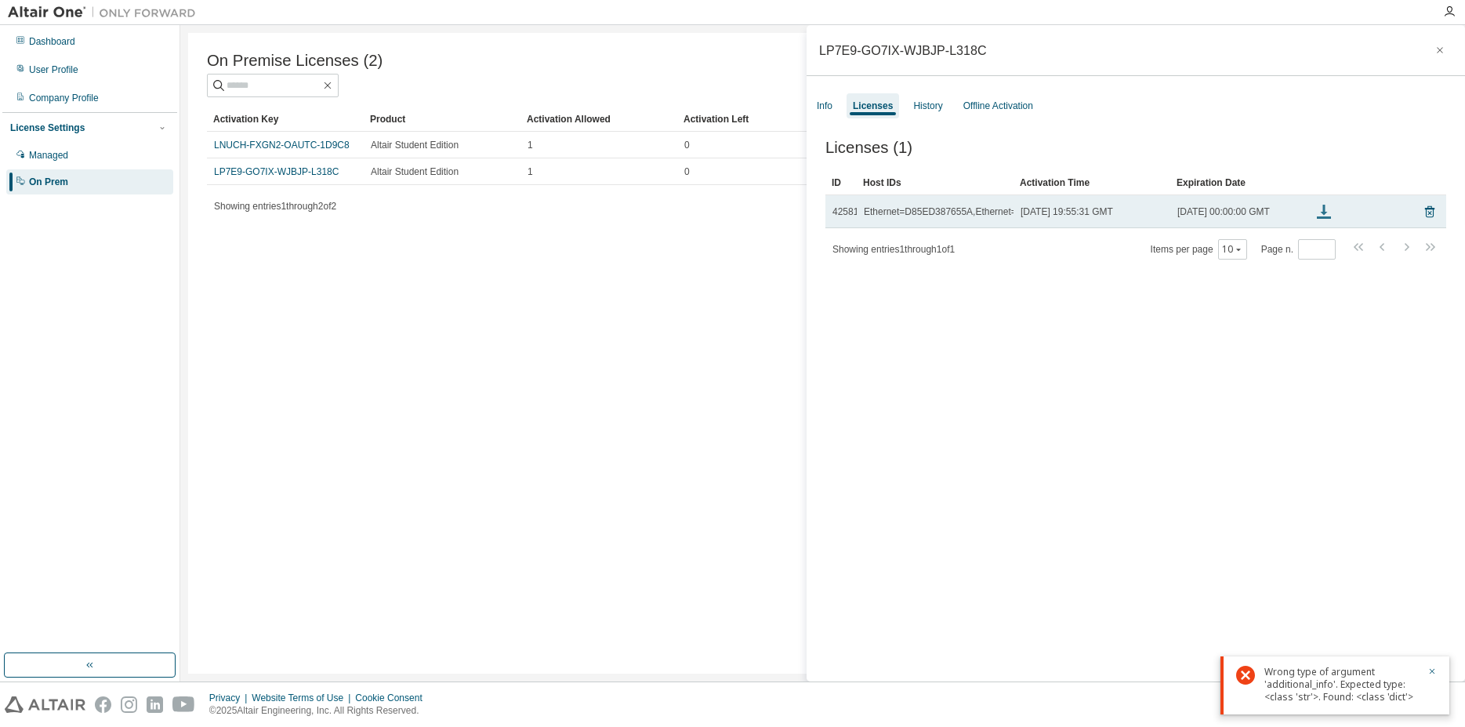
click at [1327, 221] on icon at bounding box center [1324, 211] width 19 height 19
